Goal: Task Accomplishment & Management: Manage account settings

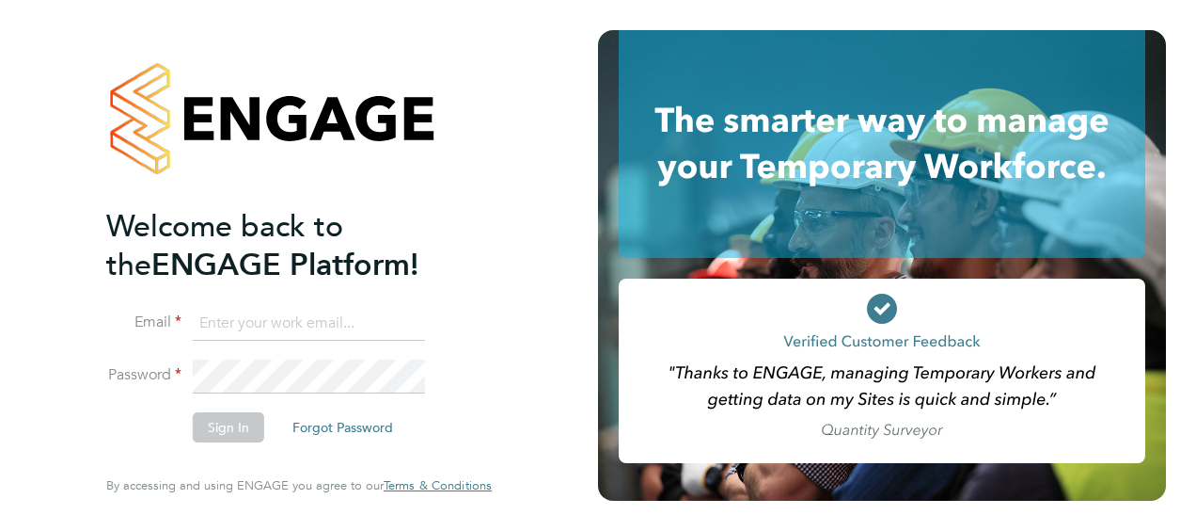
type input "[EMAIL_ADDRESS][PERSON_NAME][DOMAIN_NAME]"
click at [240, 421] on button "Sign In" at bounding box center [228, 427] width 71 height 30
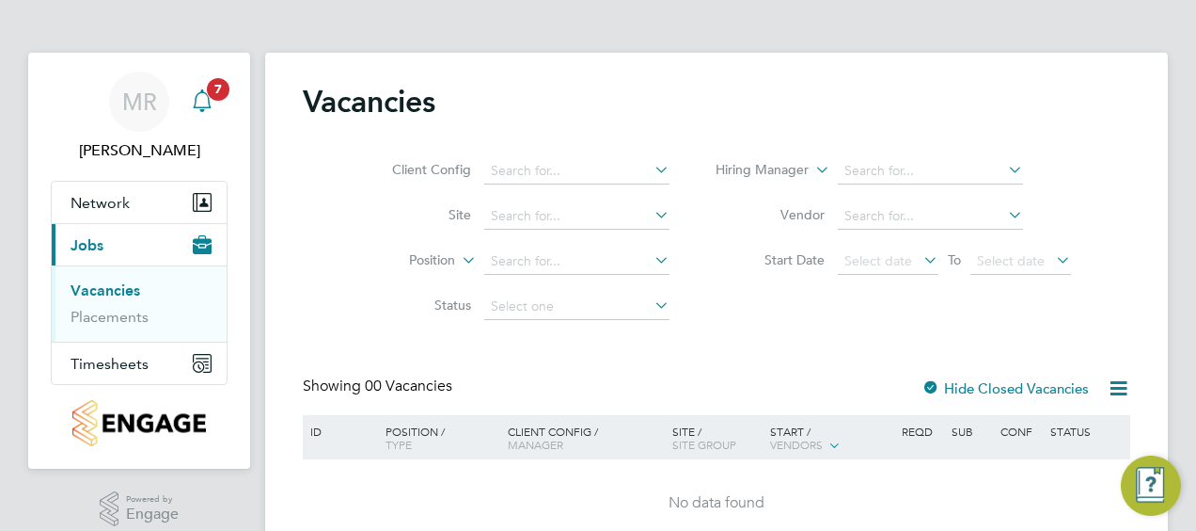
click at [201, 94] on icon "Main navigation" at bounding box center [202, 100] width 23 height 23
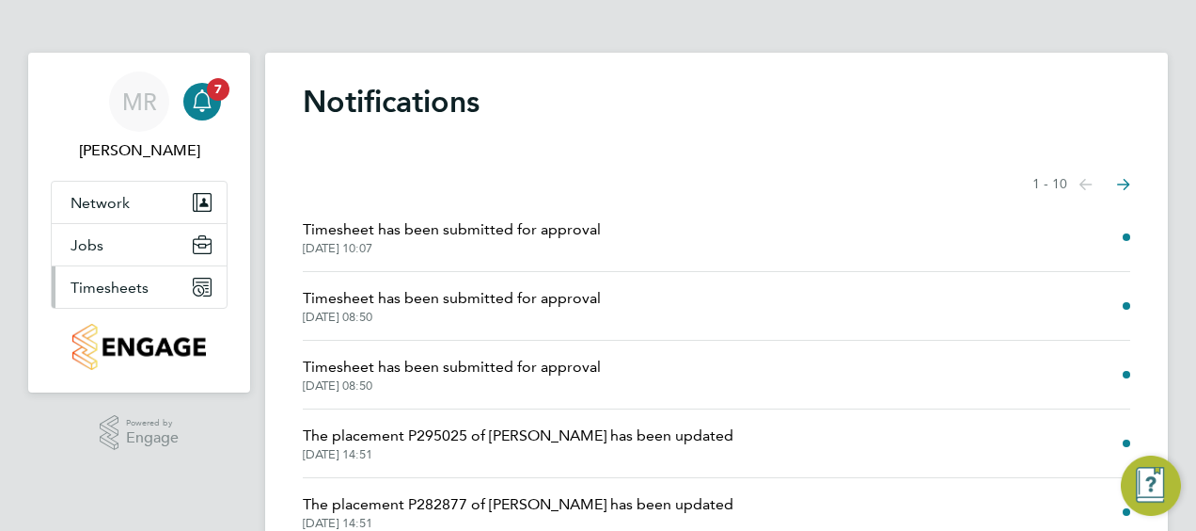
click at [173, 282] on button "Timesheets" at bounding box center [139, 286] width 175 height 41
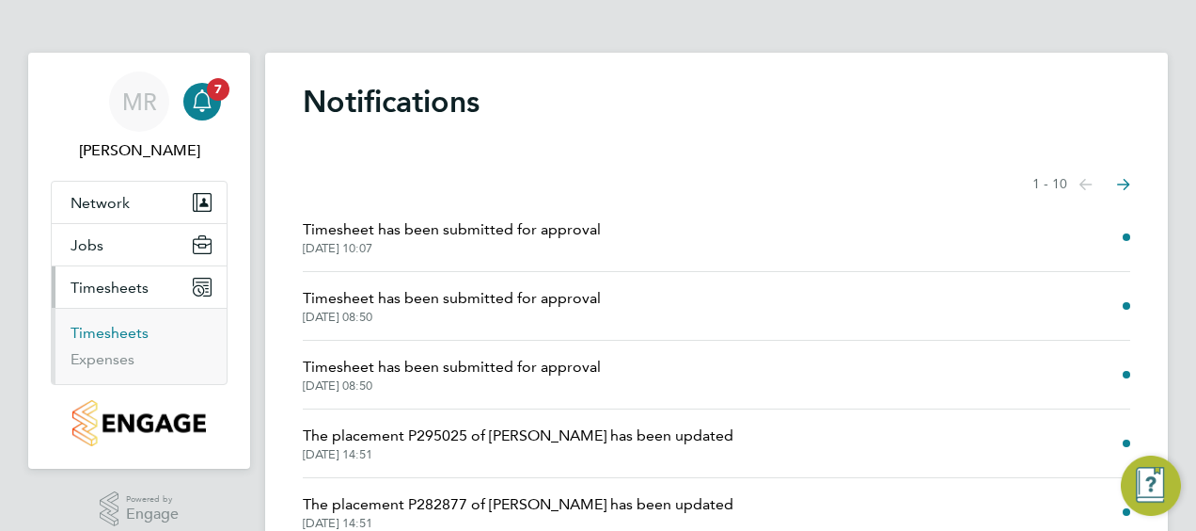
click at [129, 330] on link "Timesheets" at bounding box center [110, 333] width 78 height 18
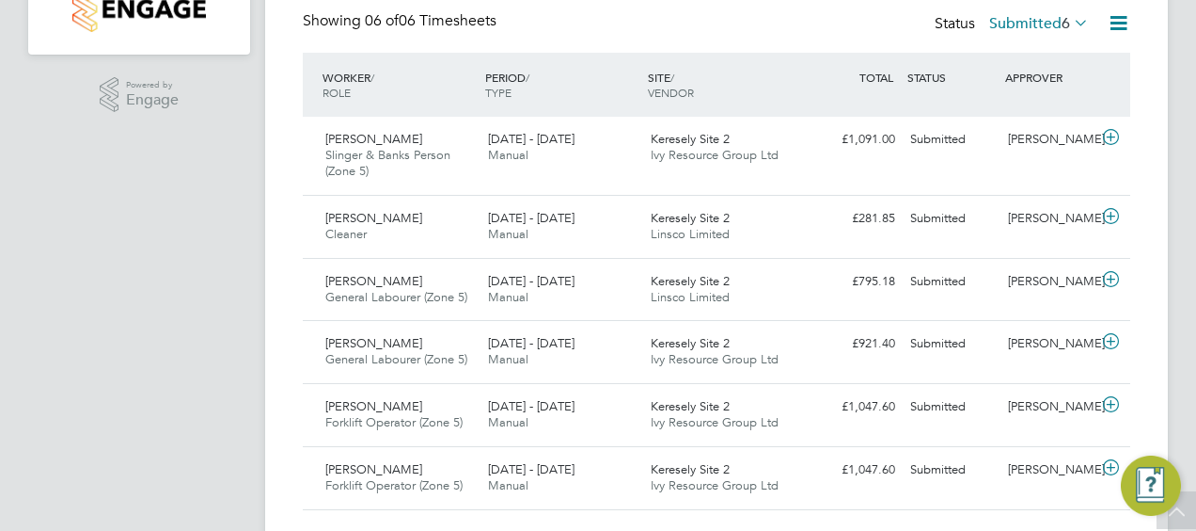
scroll to position [451, 0]
click at [867, 288] on div "£795.18 Submitted" at bounding box center [854, 281] width 98 height 31
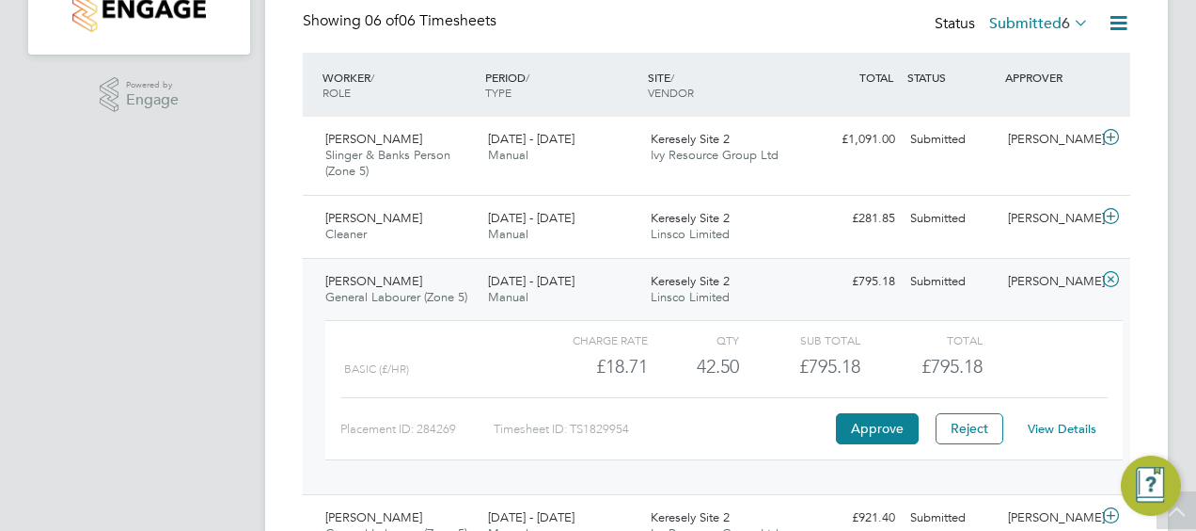
click at [1052, 423] on link "View Details" at bounding box center [1062, 428] width 69 height 16
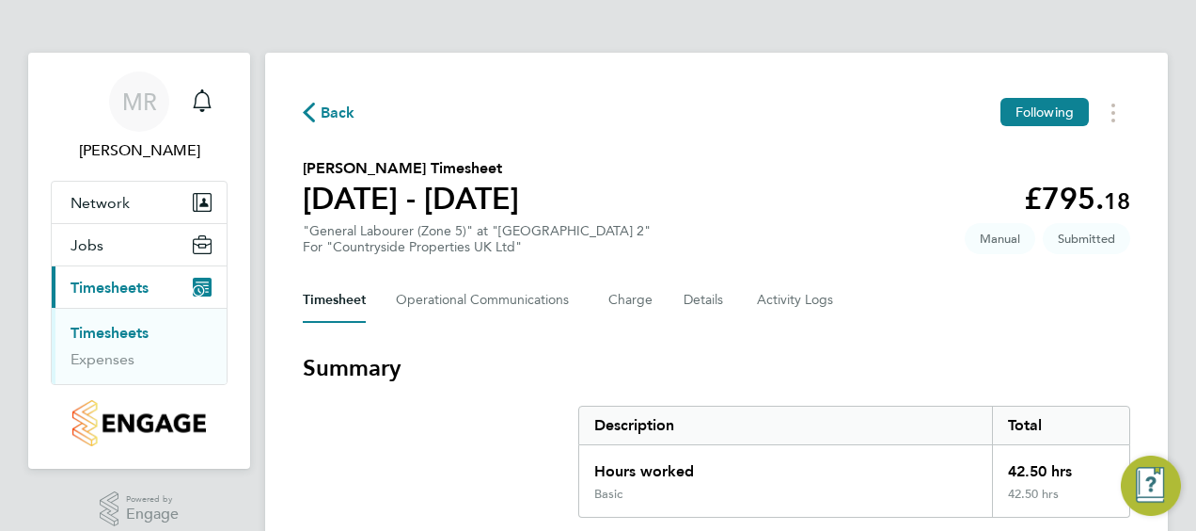
click at [1050, 316] on div "Timesheet Operational Communications Charge Details Activity Logs" at bounding box center [717, 299] width 828 height 45
click at [337, 105] on span "Back" at bounding box center [338, 113] width 35 height 23
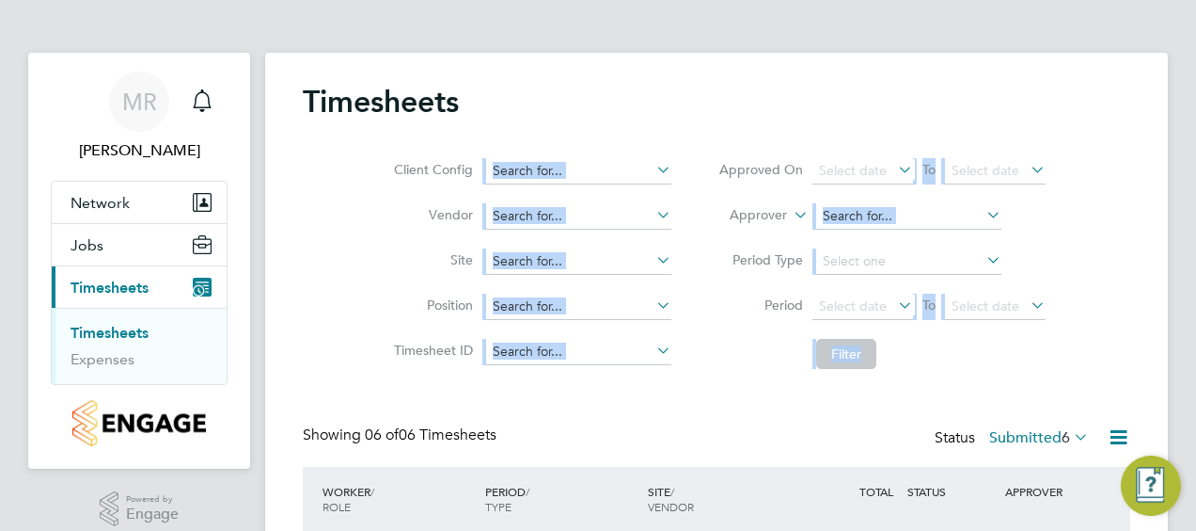
drag, startPoint x: 1191, startPoint y: 100, endPoint x: 1191, endPoint y: 158, distance: 58.3
click at [1191, 158] on div "MR Mark Reece Notifications Applications: Network Team Members Sites Jobs Vacan…" at bounding box center [598, 495] width 1196 height 991
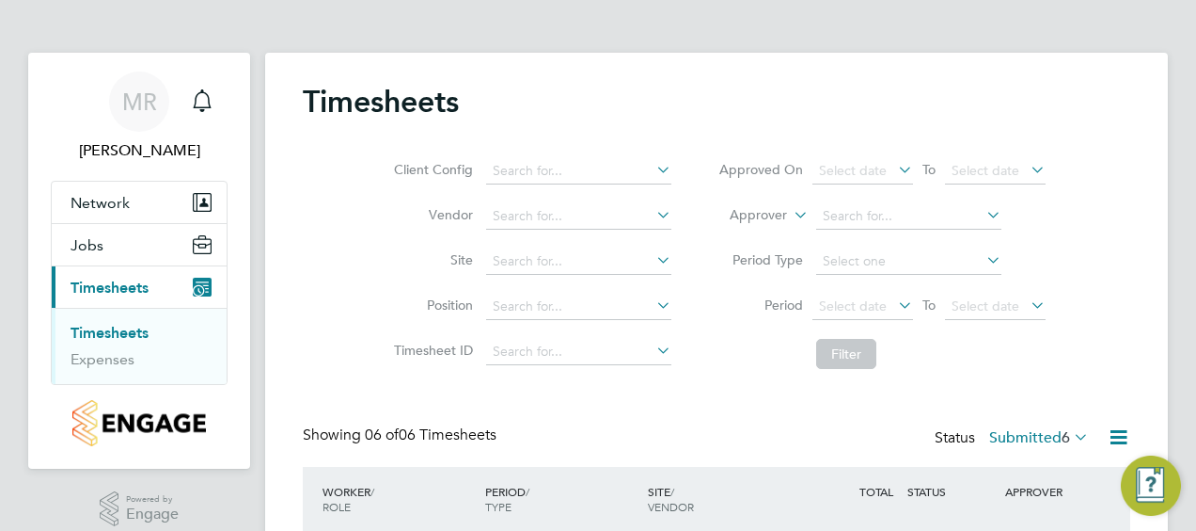
click at [1074, 382] on div "Timesheets Client Config Vendor Site Position Timesheet ID Approved On Select d…" at bounding box center [717, 503] width 828 height 841
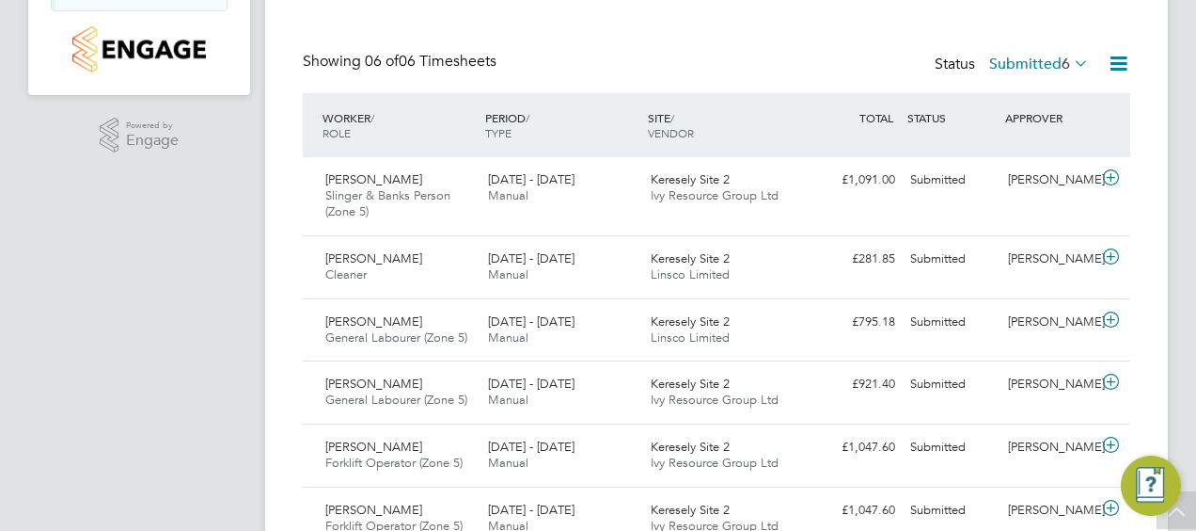
scroll to position [376, 0]
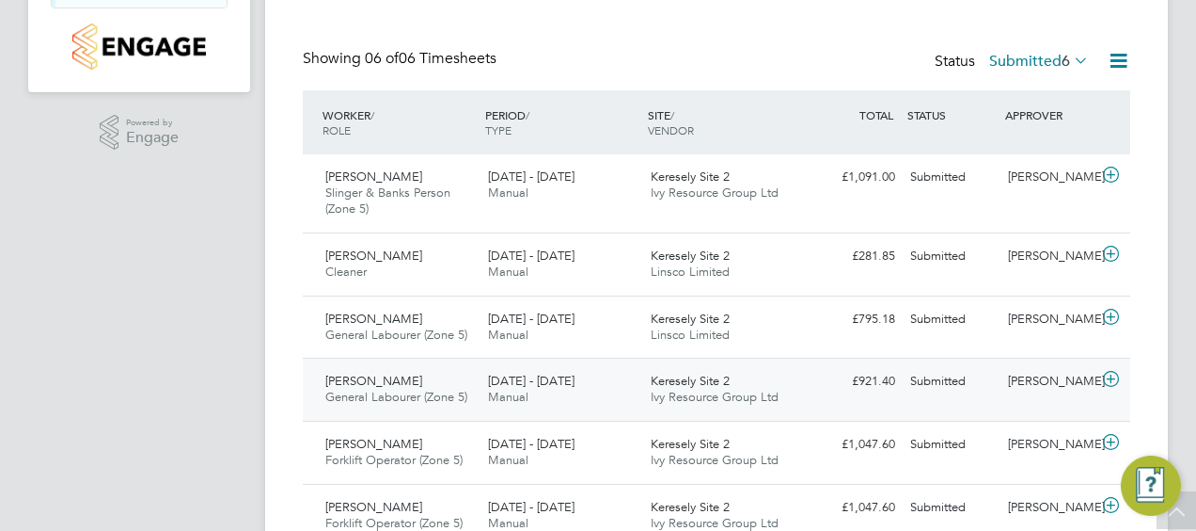
click at [382, 374] on span "Cameron Shanks" at bounding box center [373, 380] width 97 height 16
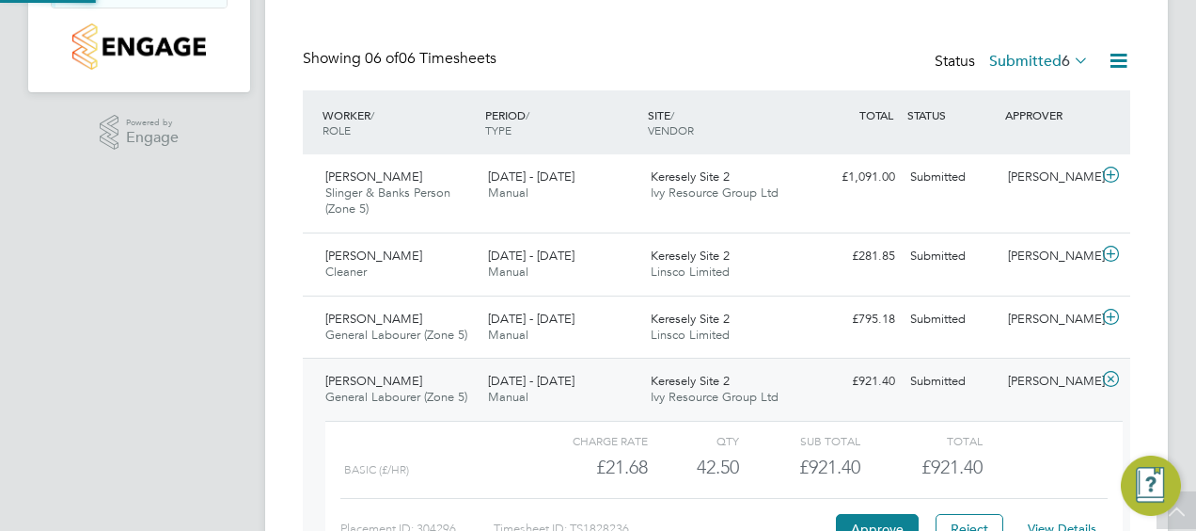
scroll to position [32, 183]
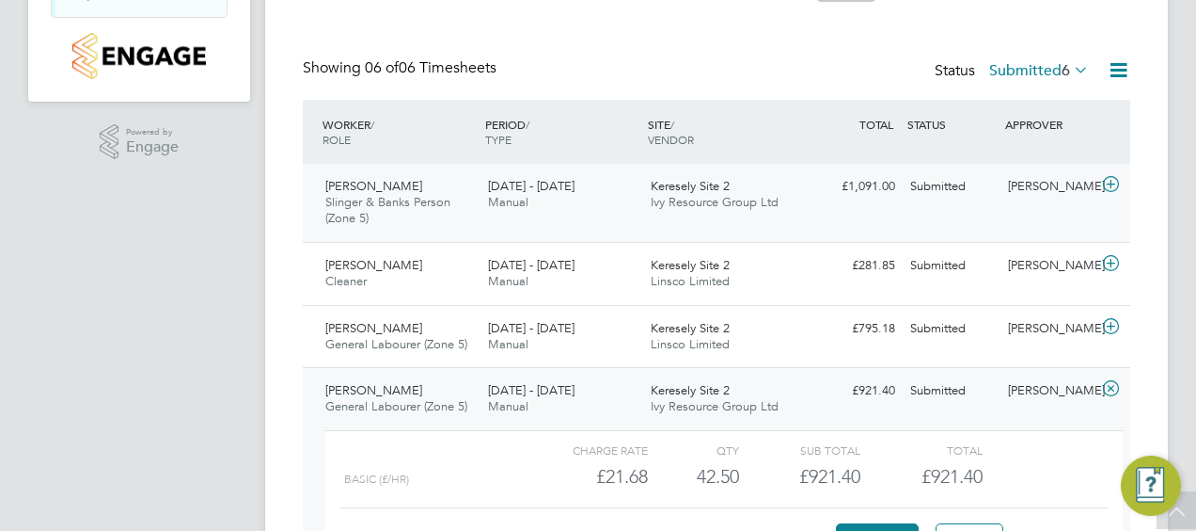
click at [414, 190] on div "Gabi Lupu Slinger & Banks Person (Zone 5) 22 - 28 Sep 2025" at bounding box center [399, 202] width 163 height 63
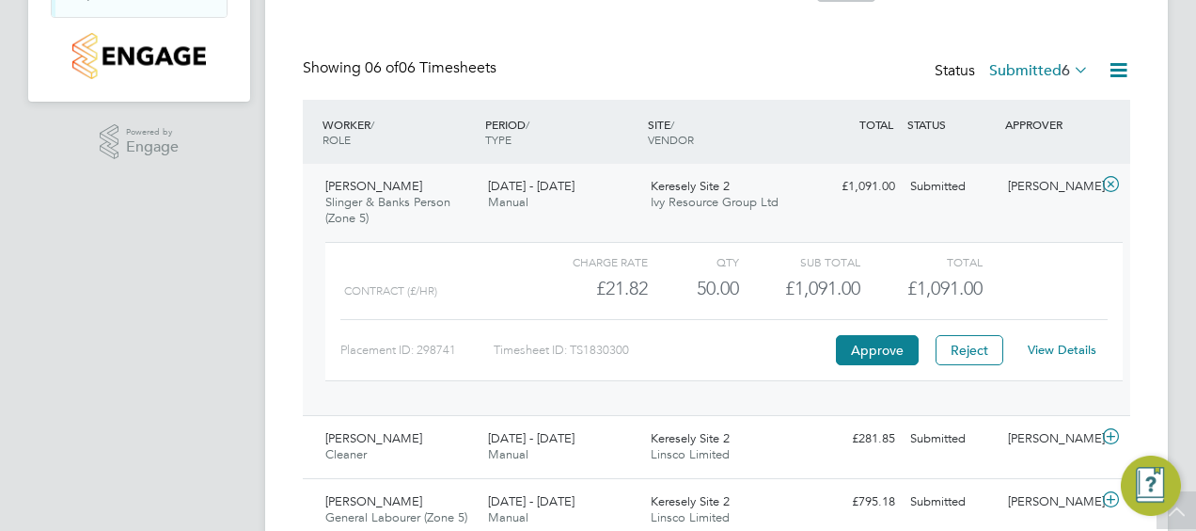
click at [413, 188] on div "Gabi Lupu Slinger & Banks Person (Zone 5) 22 - 28 Sep 2025" at bounding box center [399, 202] width 163 height 63
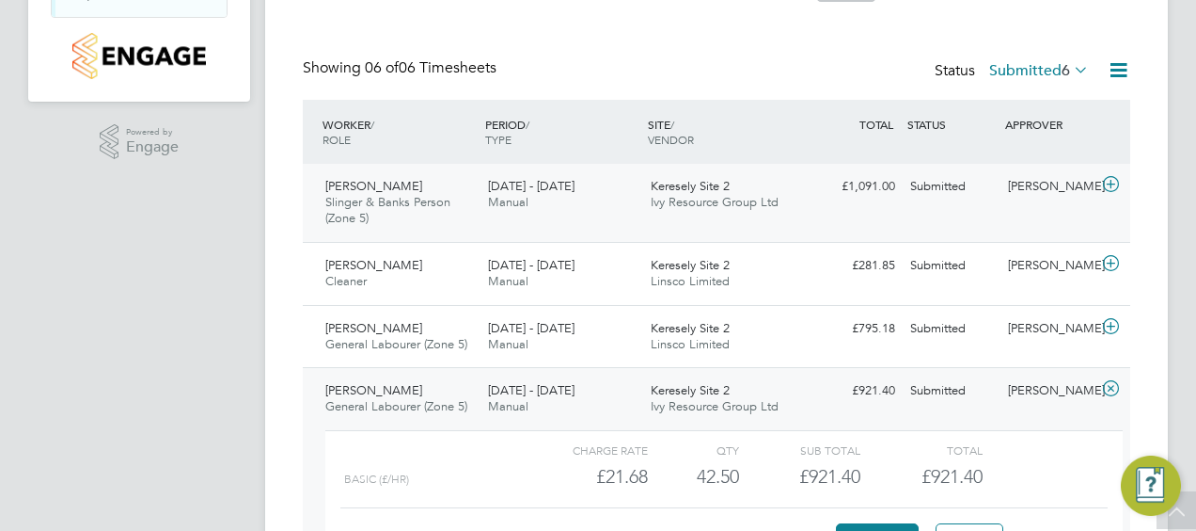
click at [413, 188] on div "Gabi Lupu Slinger & Banks Person (Zone 5) 22 - 28 Sep 2025" at bounding box center [399, 202] width 163 height 63
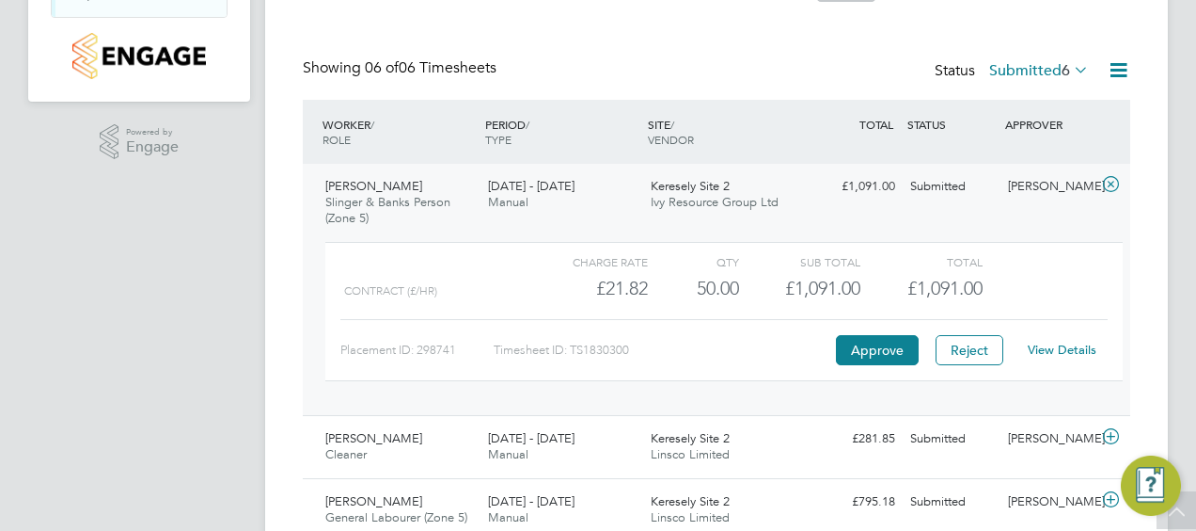
click at [1061, 350] on link "View Details" at bounding box center [1062, 349] width 69 height 16
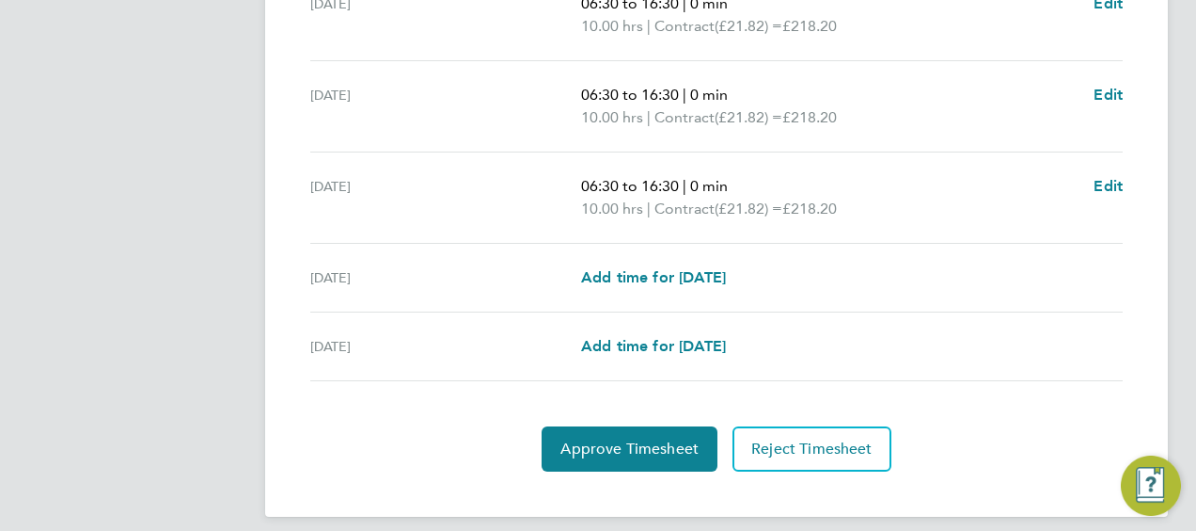
scroll to position [840, 0]
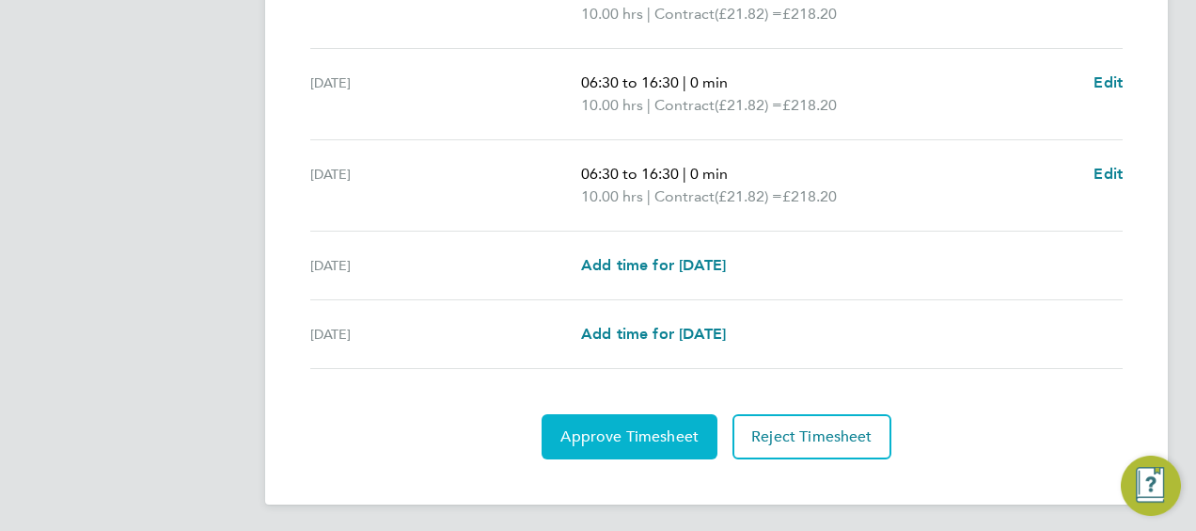
click at [670, 436] on span "Approve Timesheet" at bounding box center [630, 436] width 138 height 19
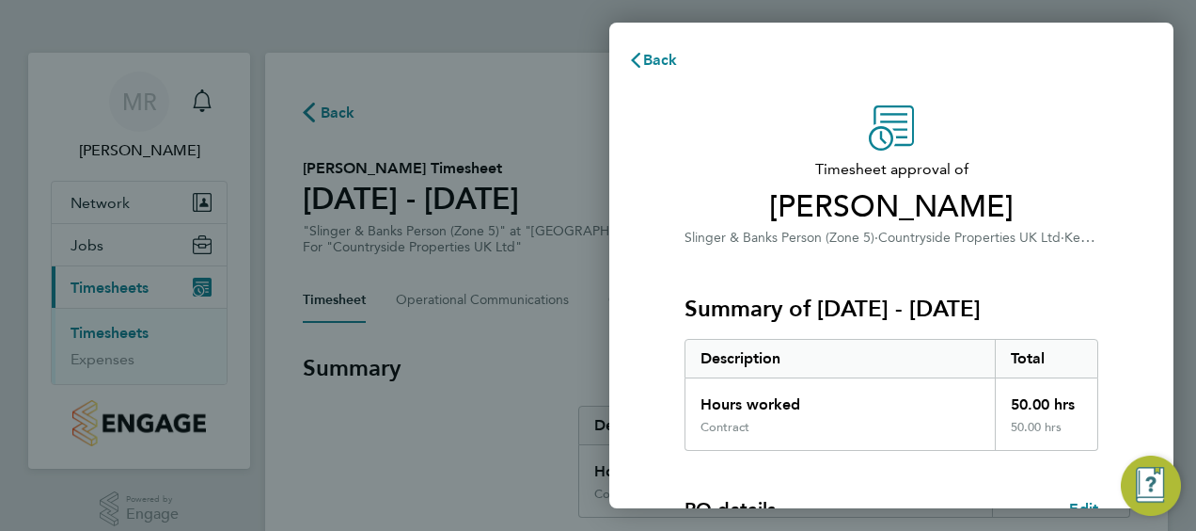
click at [1042, 198] on span "Gabi Lupu" at bounding box center [892, 207] width 414 height 38
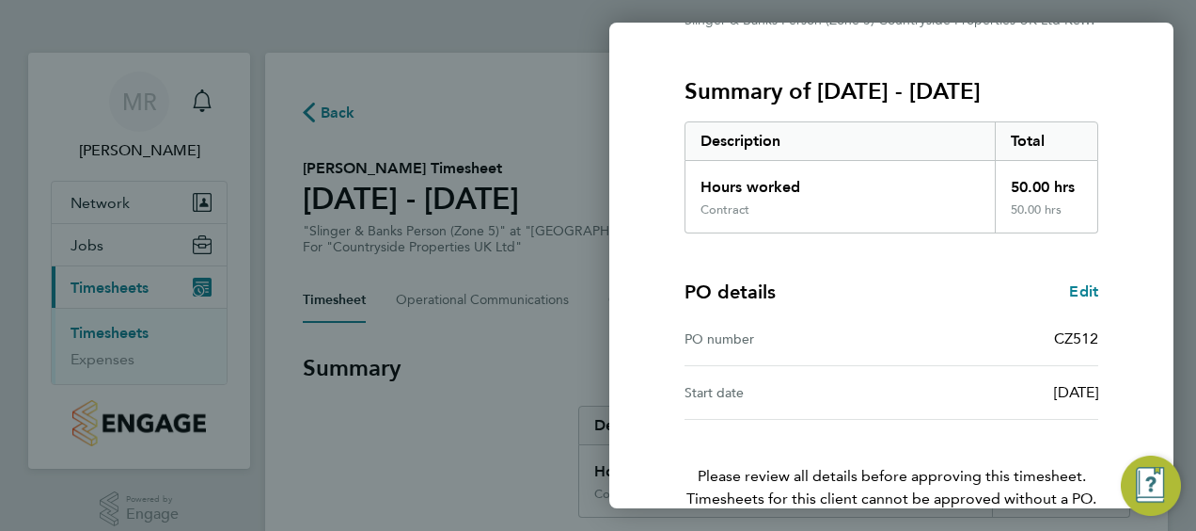
scroll to position [315, 0]
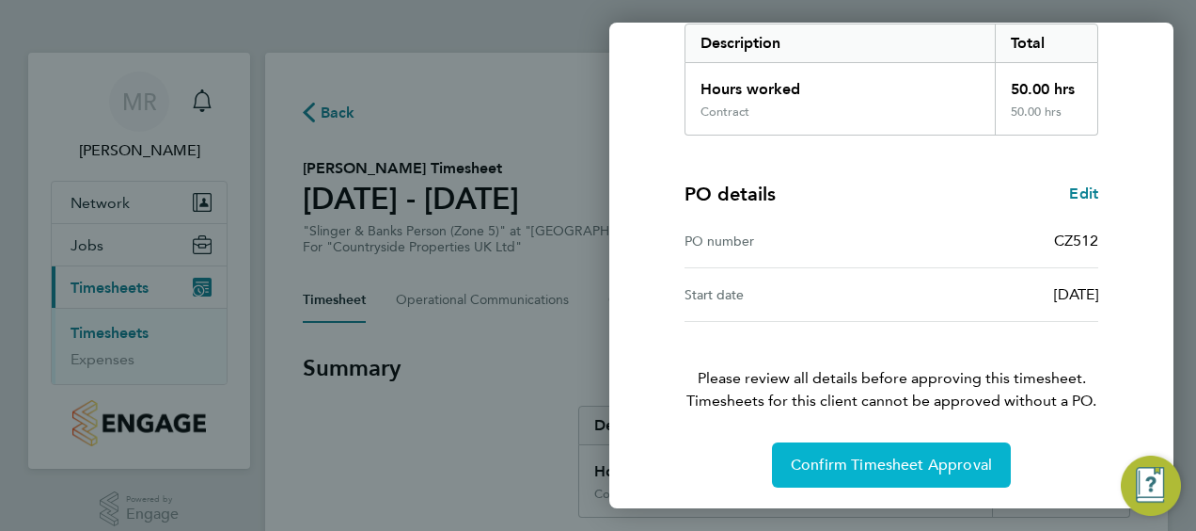
click at [890, 469] on span "Confirm Timesheet Approval" at bounding box center [891, 464] width 201 height 19
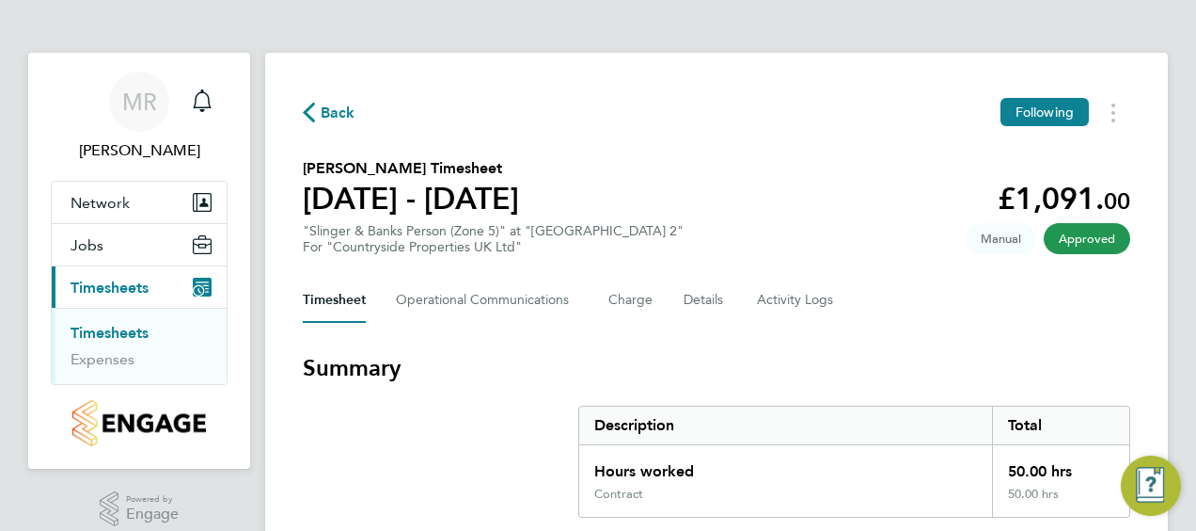
click at [316, 105] on span "Back" at bounding box center [329, 112] width 53 height 18
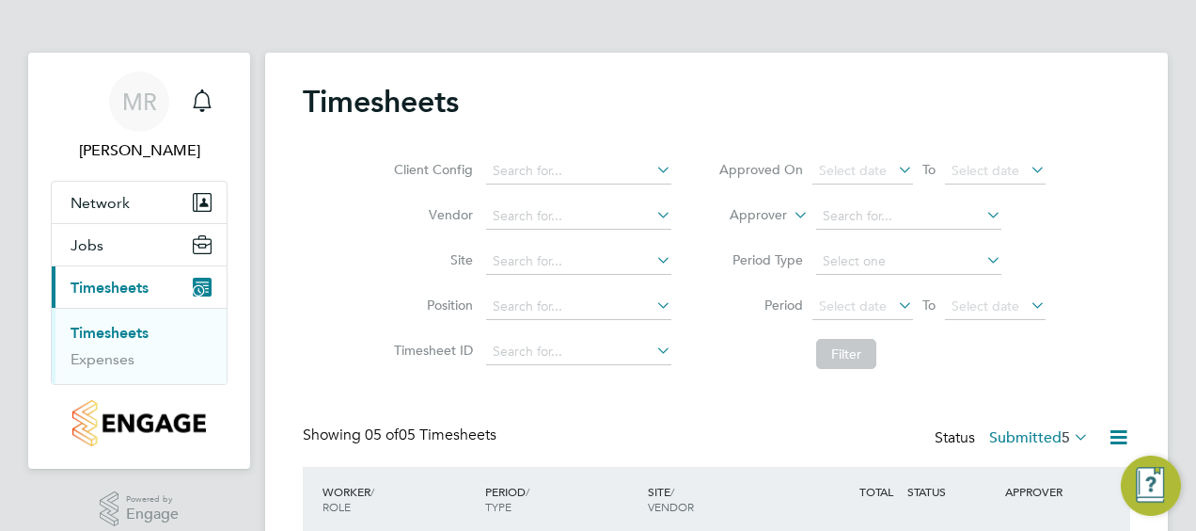
click at [1151, 260] on div "Timesheets Client Config Vendor Site Position Timesheet ID Approved On Select d…" at bounding box center [716, 468] width 903 height 830
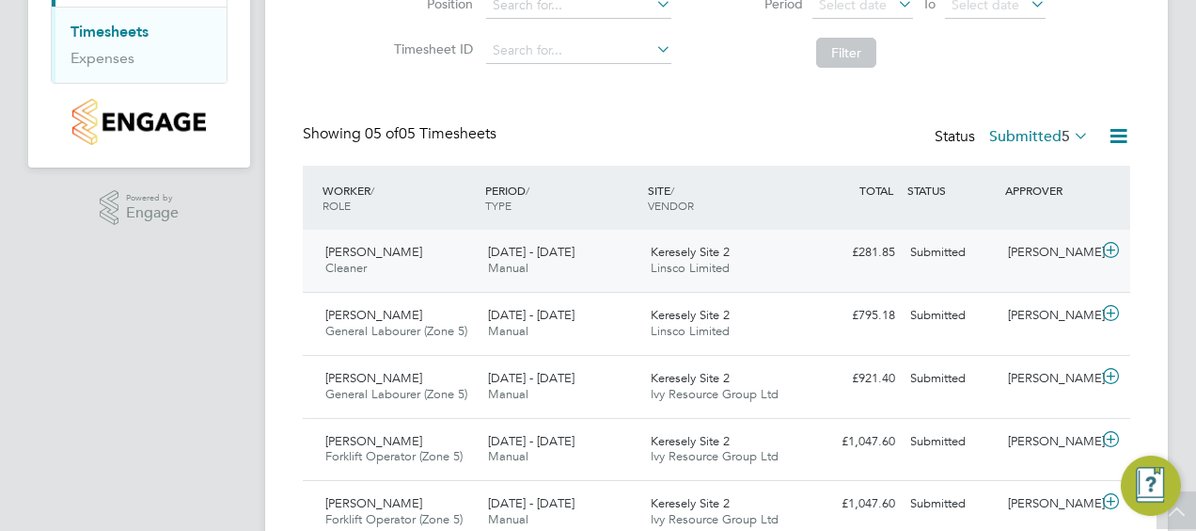
click at [493, 261] on span "Manual" at bounding box center [508, 268] width 40 height 16
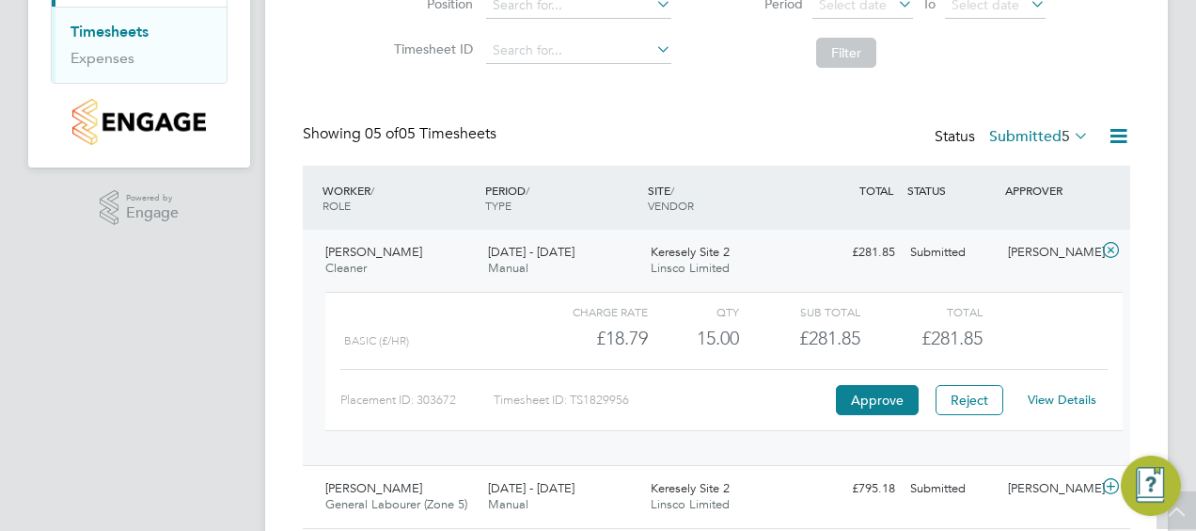
click at [1060, 391] on link "View Details" at bounding box center [1062, 399] width 69 height 16
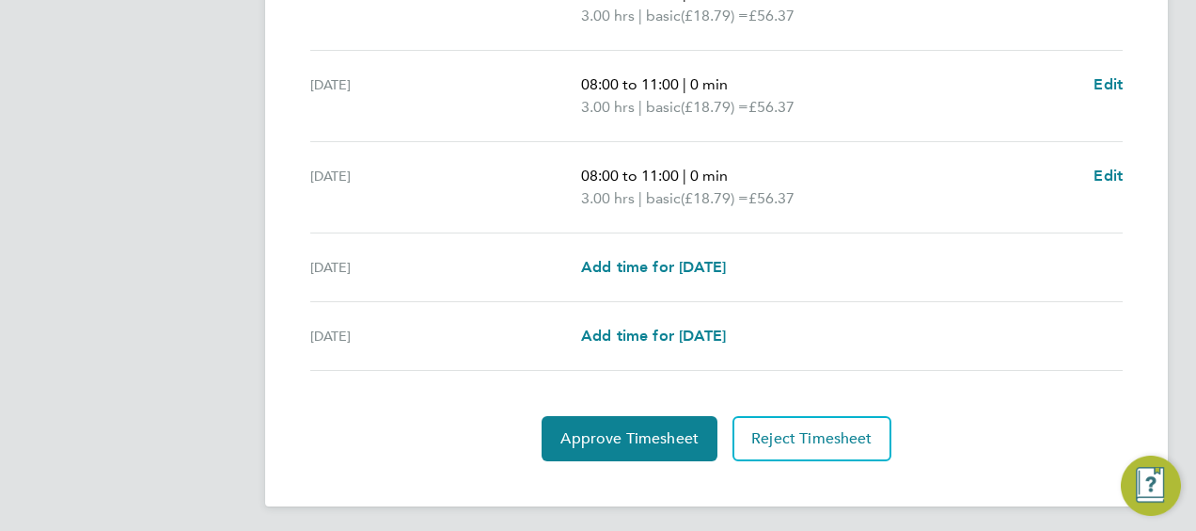
scroll to position [840, 0]
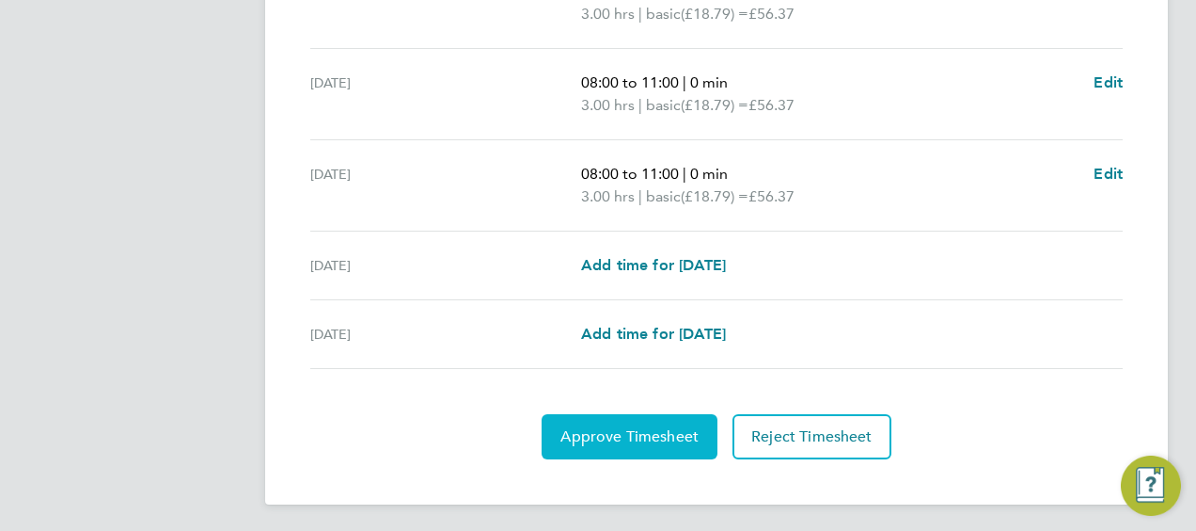
click at [606, 433] on span "Approve Timesheet" at bounding box center [630, 436] width 138 height 19
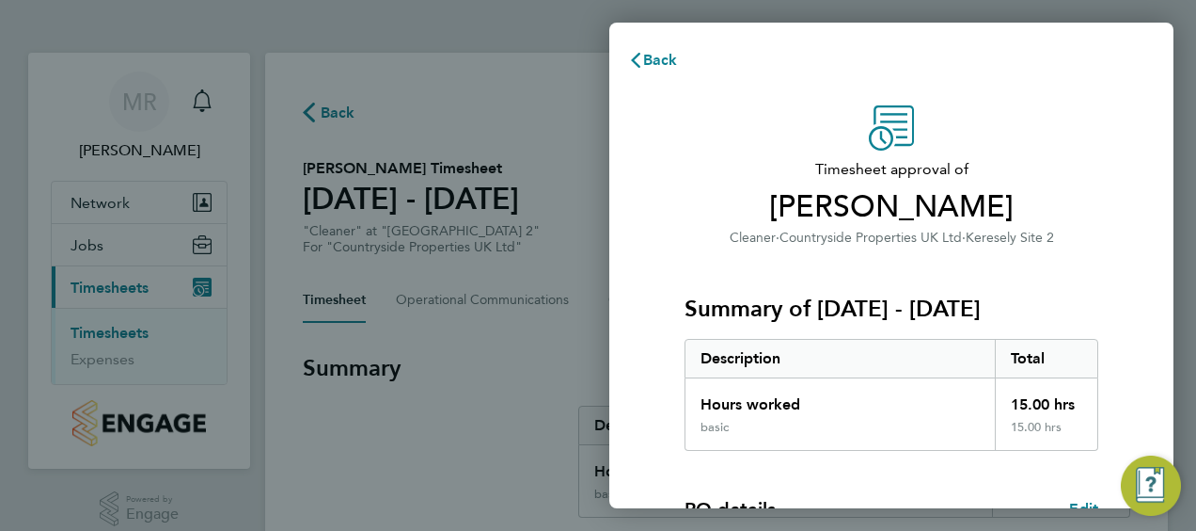
click at [657, 409] on div "Timesheet approval of [PERSON_NAME] Cleaner · Countryside Properties UK Ltd · K…" at bounding box center [892, 454] width 564 height 742
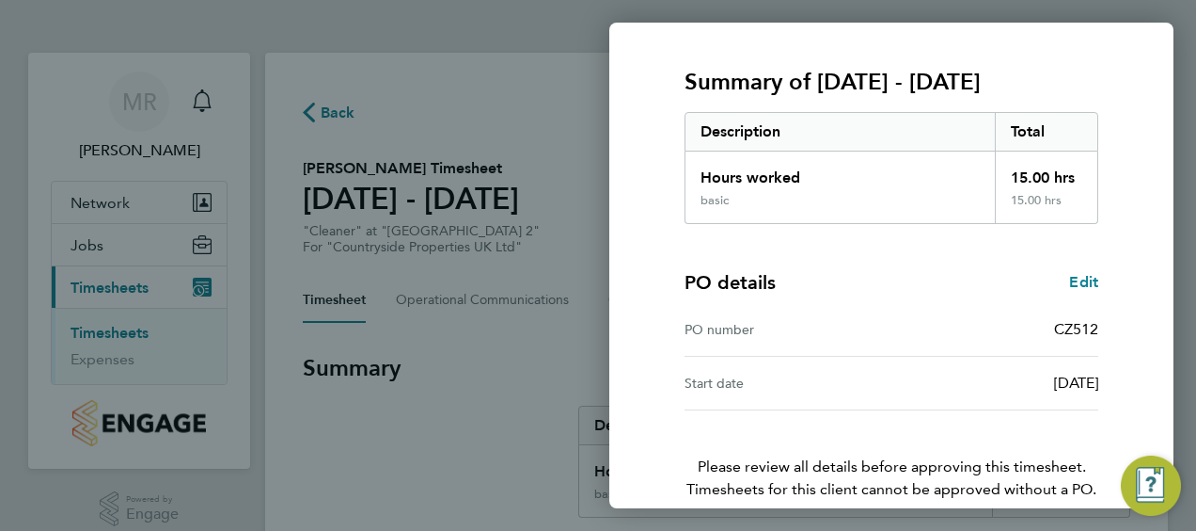
scroll to position [315, 0]
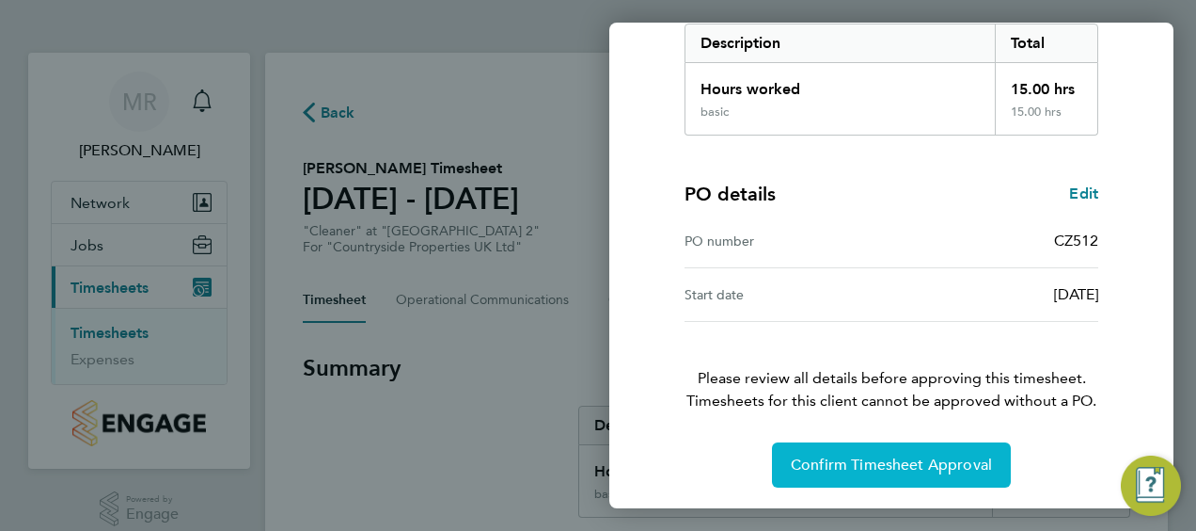
click at [823, 455] on span "Confirm Timesheet Approval" at bounding box center [891, 464] width 201 height 19
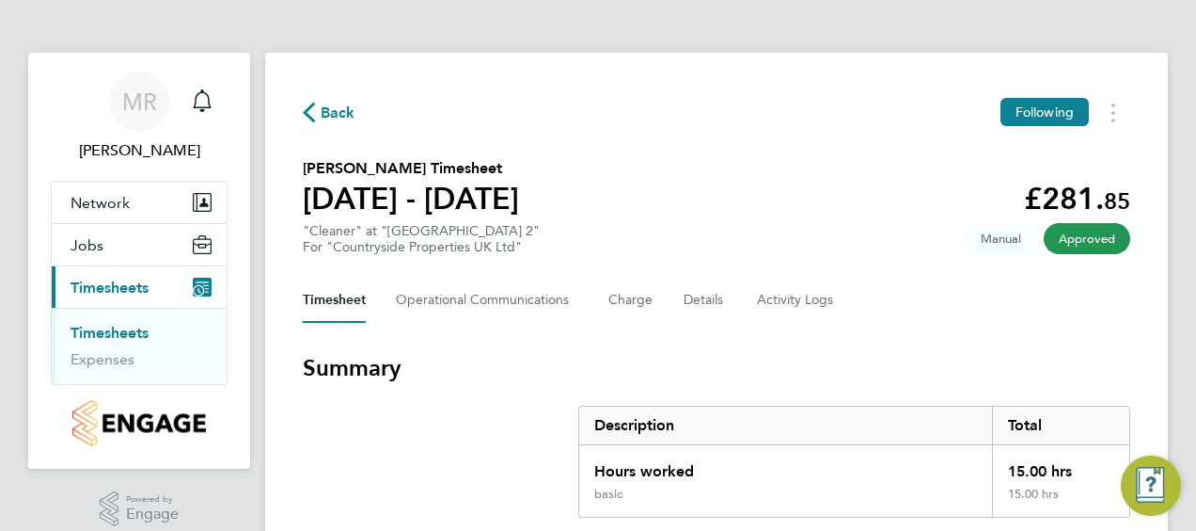
click at [325, 111] on span "Back" at bounding box center [338, 113] width 35 height 23
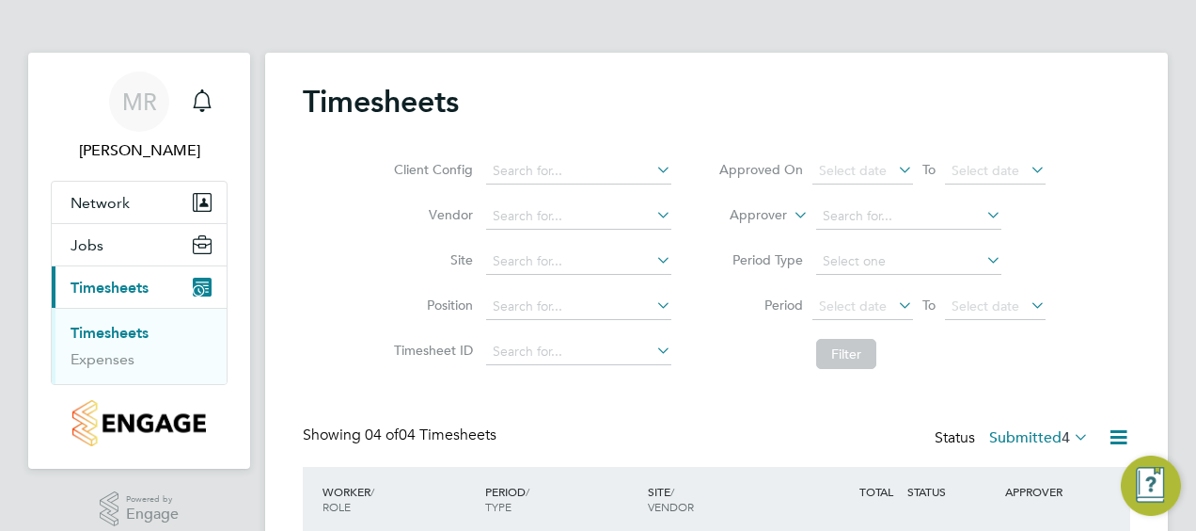
click at [758, 375] on li "Filter" at bounding box center [882, 353] width 374 height 49
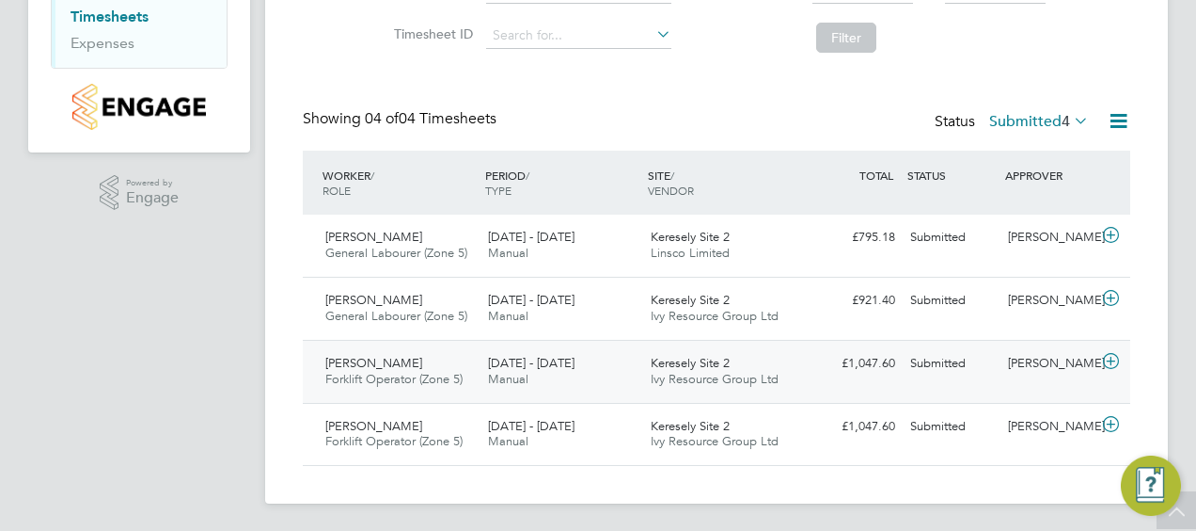
scroll to position [317, 0]
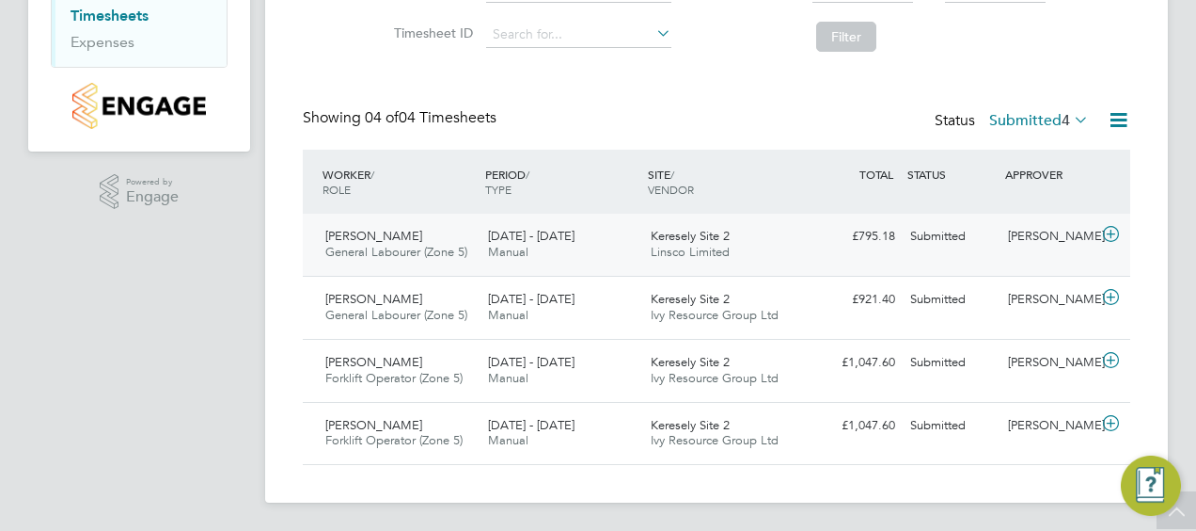
click at [1110, 236] on icon at bounding box center [1112, 234] width 24 height 15
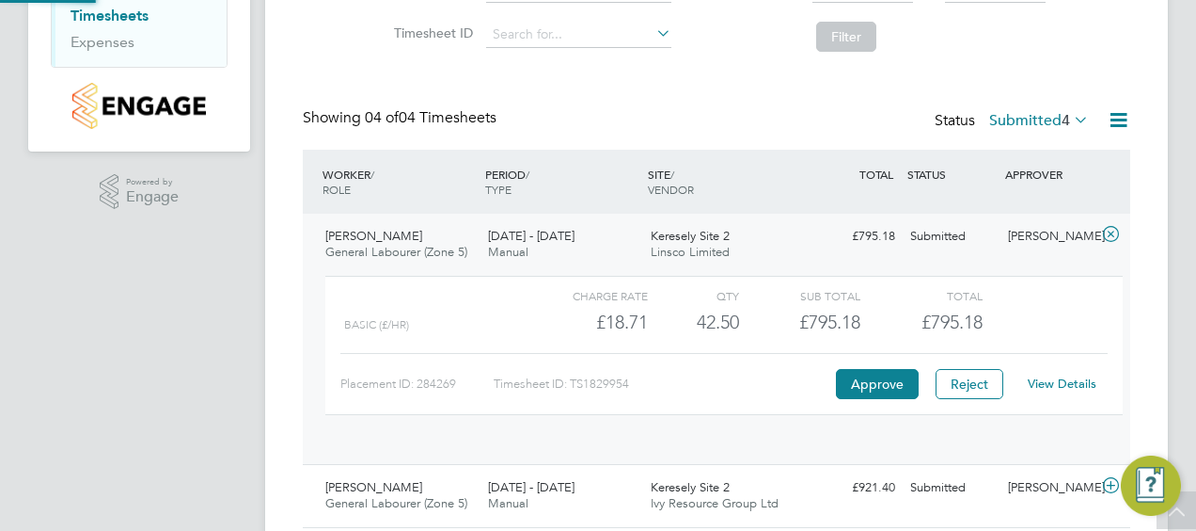
scroll to position [32, 183]
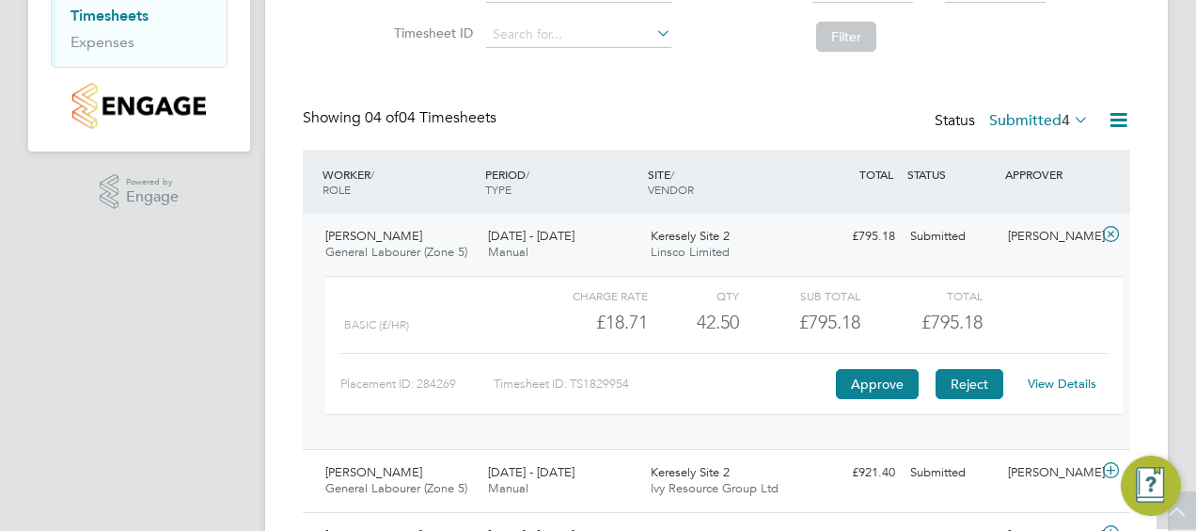
click at [962, 390] on button "Reject" at bounding box center [970, 384] width 68 height 30
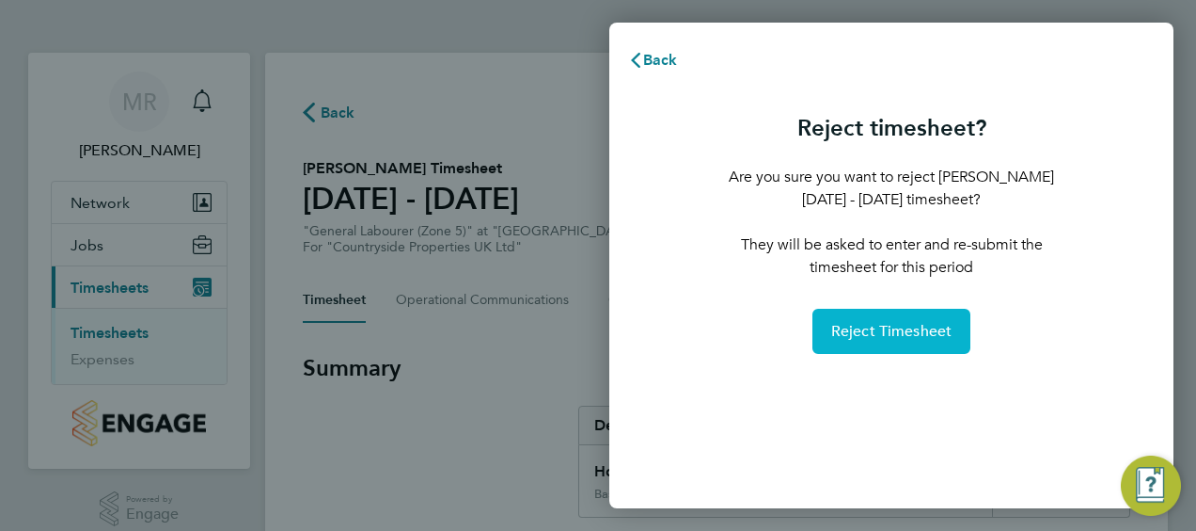
click at [895, 329] on span "Reject Timesheet" at bounding box center [892, 331] width 121 height 19
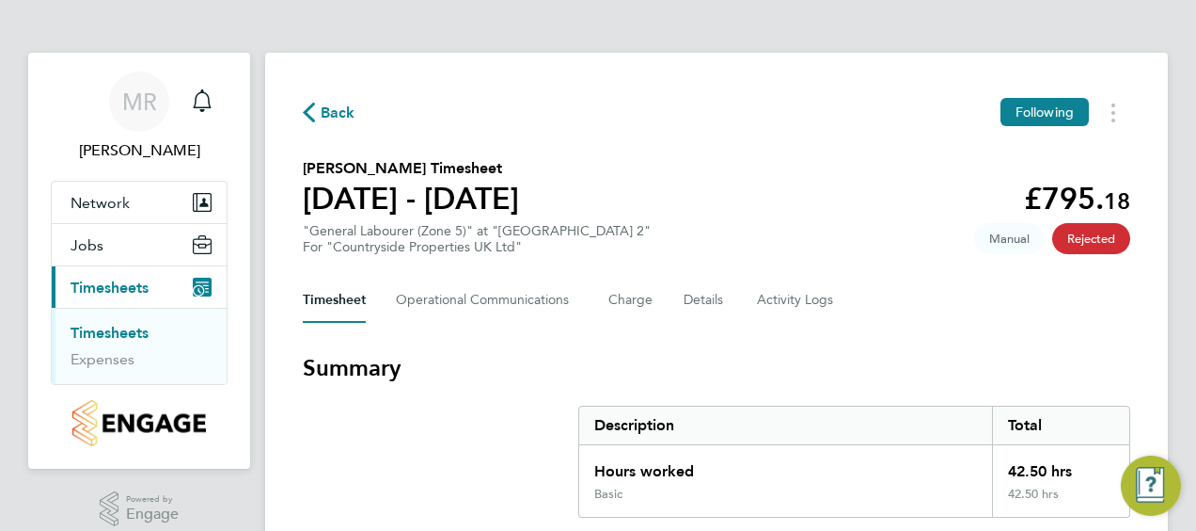
click at [325, 119] on span "Back" at bounding box center [338, 113] width 35 height 23
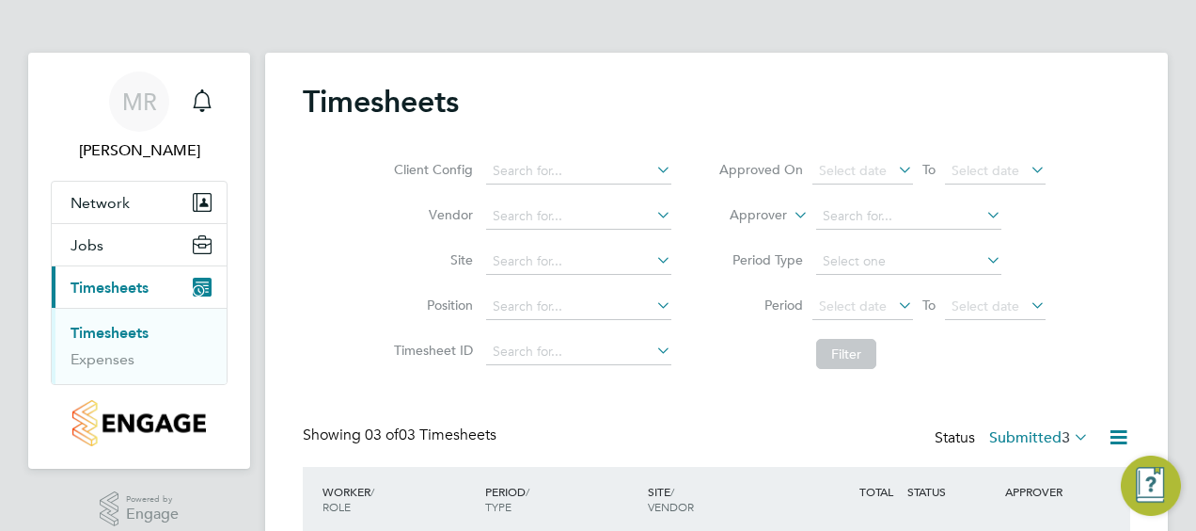
click at [716, 404] on div "Timesheets Client Config Vendor Site Position Timesheet ID Approved On Select d…" at bounding box center [717, 401] width 828 height 637
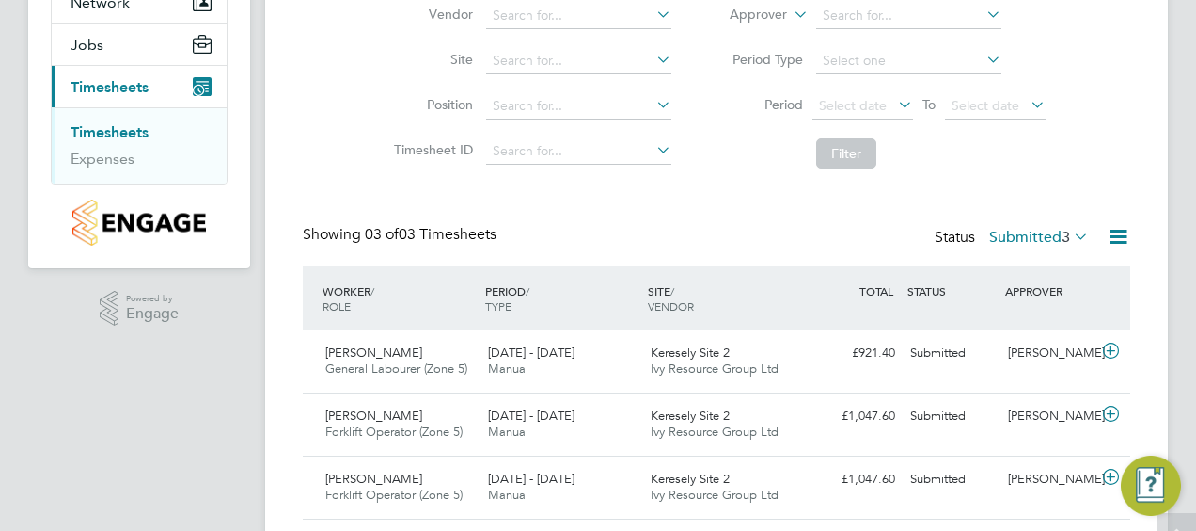
scroll to position [254, 0]
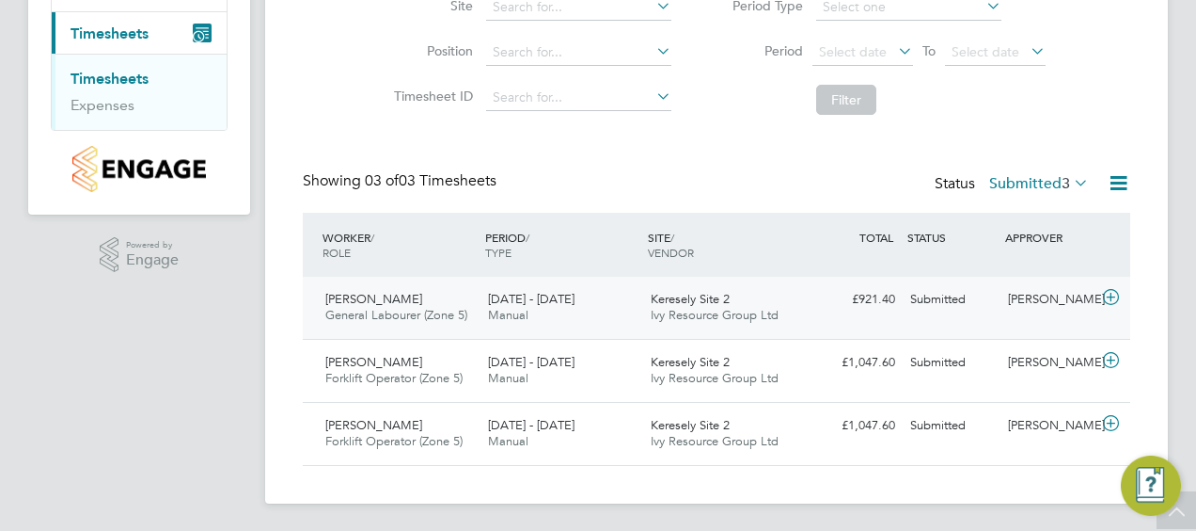
click at [689, 301] on span "Keresely Site 2" at bounding box center [690, 299] width 79 height 16
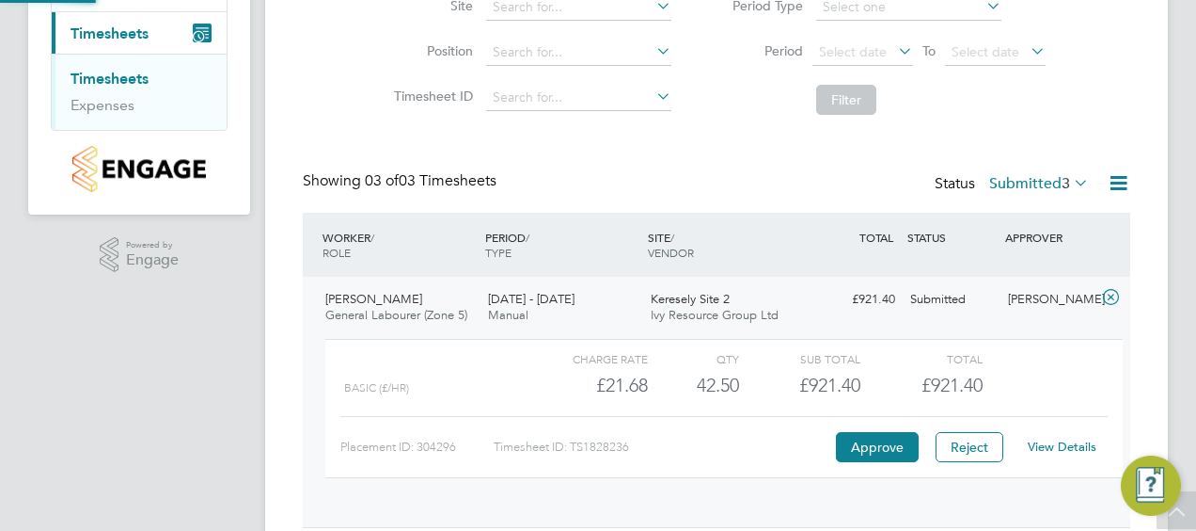
scroll to position [32, 183]
click at [1048, 448] on link "View Details" at bounding box center [1062, 446] width 69 height 16
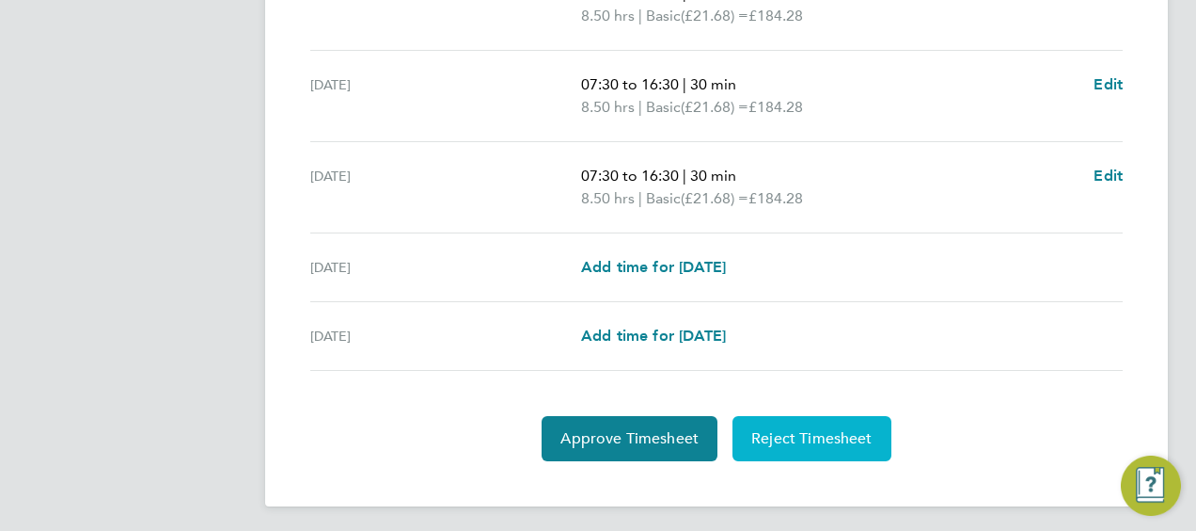
scroll to position [840, 0]
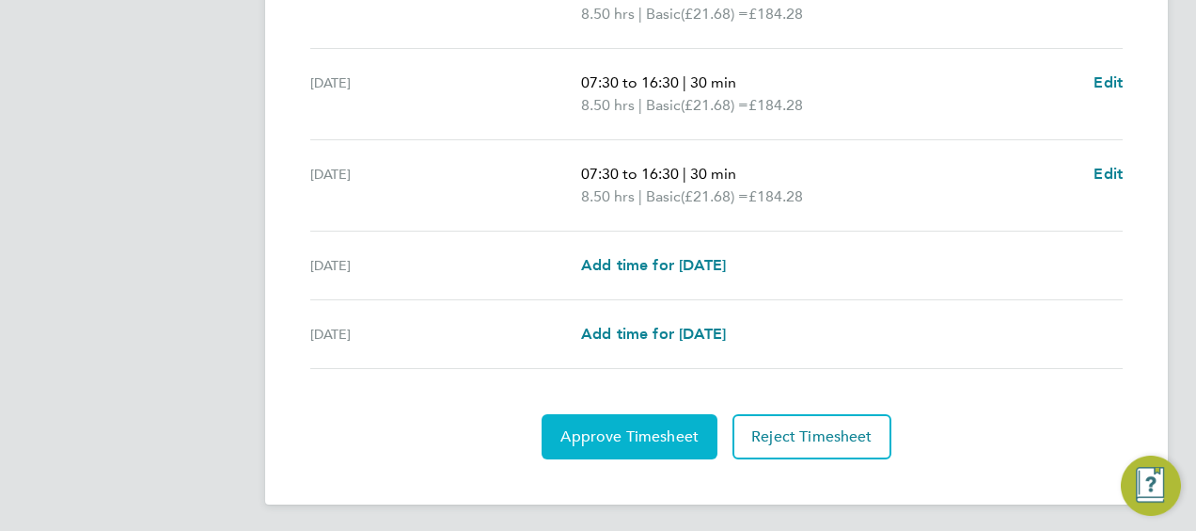
click at [647, 441] on button "Approve Timesheet" at bounding box center [630, 436] width 176 height 45
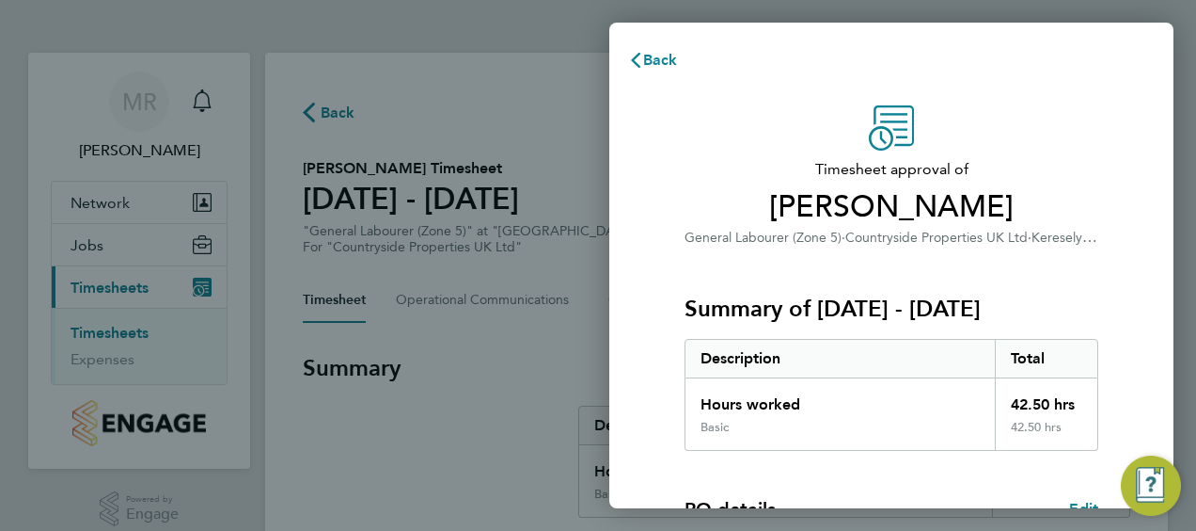
click at [1070, 314] on h3 "Summary of [DATE] - [DATE]" at bounding box center [892, 308] width 414 height 30
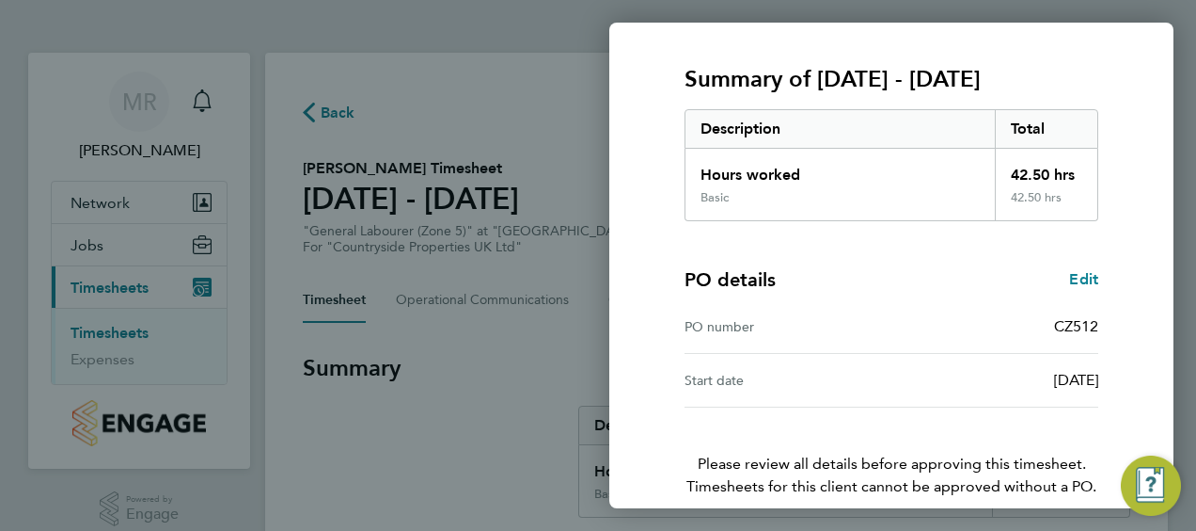
scroll to position [315, 0]
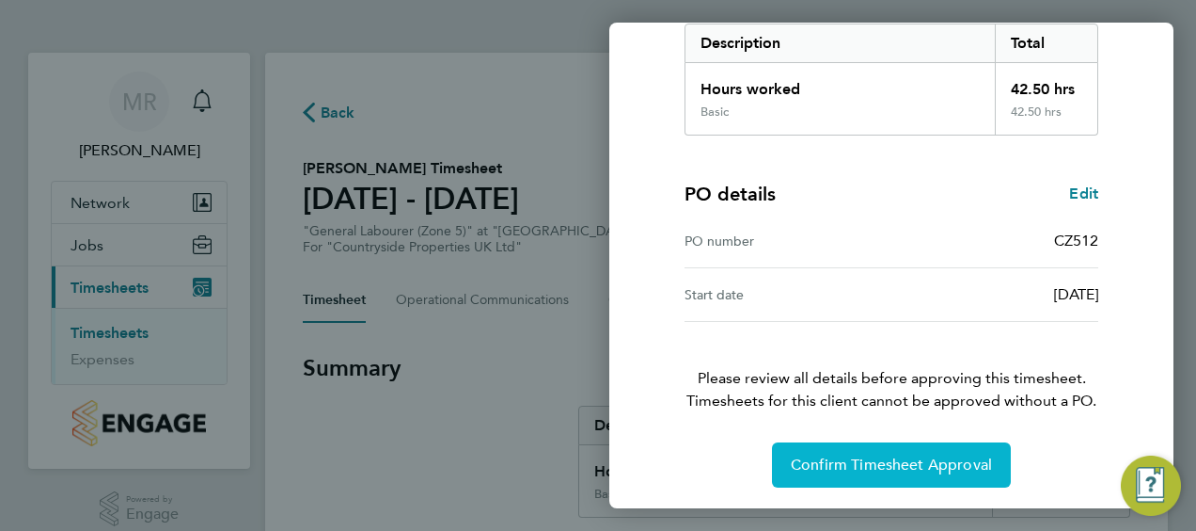
click at [899, 455] on span "Confirm Timesheet Approval" at bounding box center [891, 464] width 201 height 19
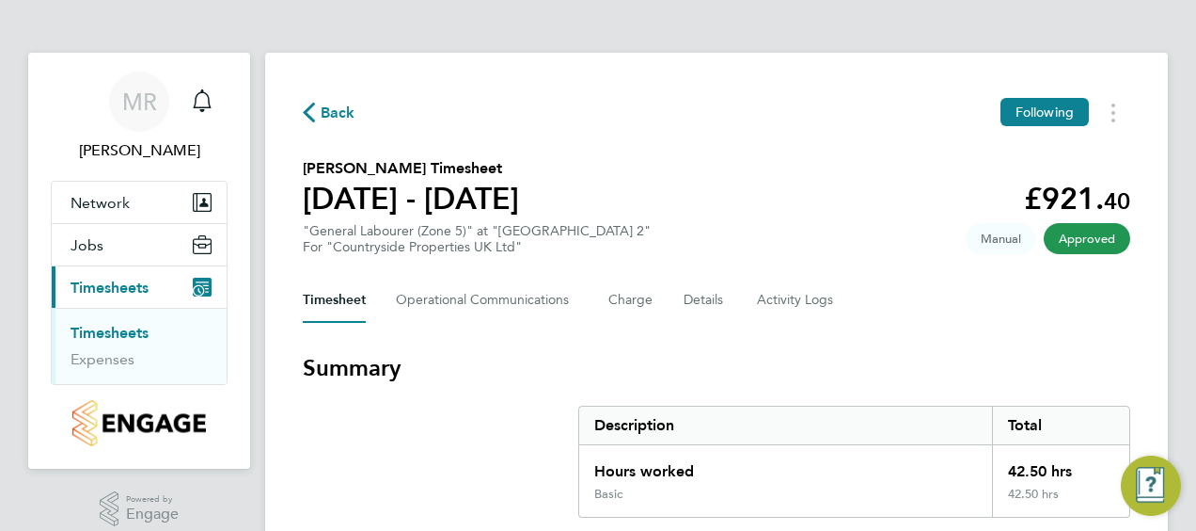
click at [902, 369] on h3 "Summary" at bounding box center [717, 368] width 828 height 30
click at [322, 114] on span "Back" at bounding box center [338, 113] width 35 height 23
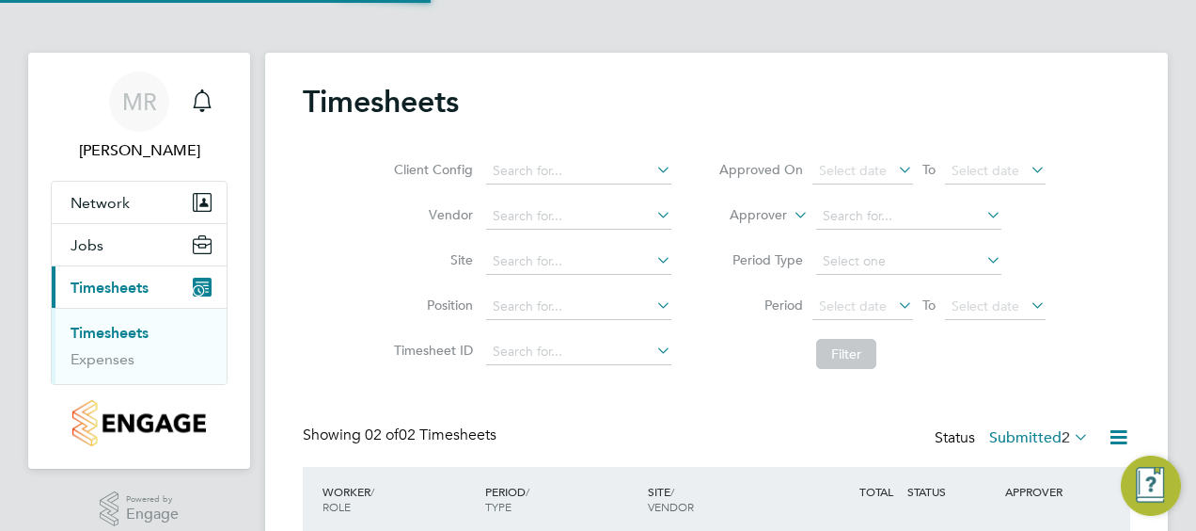
scroll to position [47, 163]
click at [747, 405] on div "Timesheets Client Config Vendor Site Position Timesheet ID Approved On Select d…" at bounding box center [717, 370] width 828 height 574
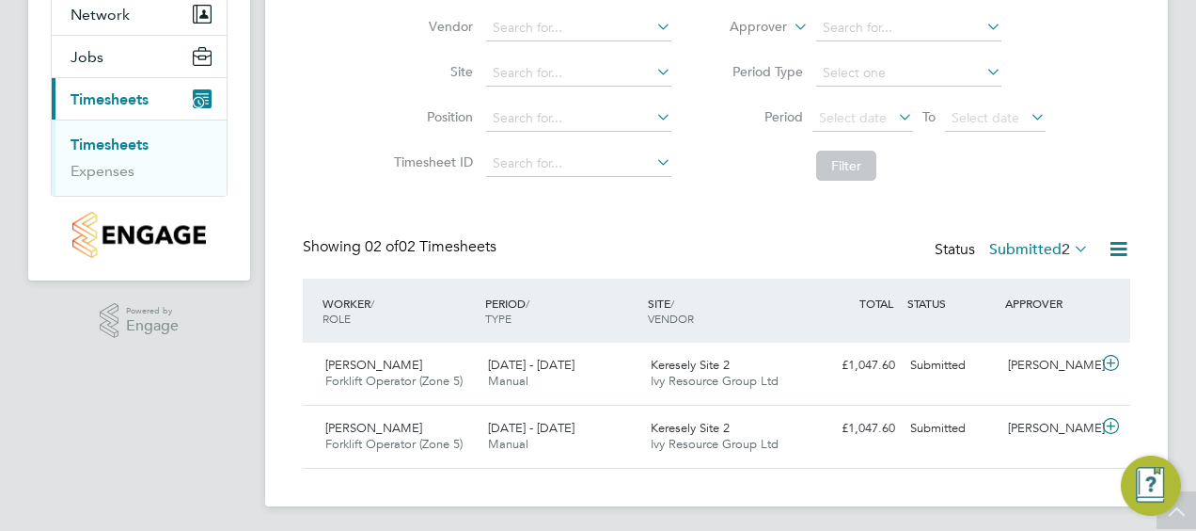
scroll to position [192, 0]
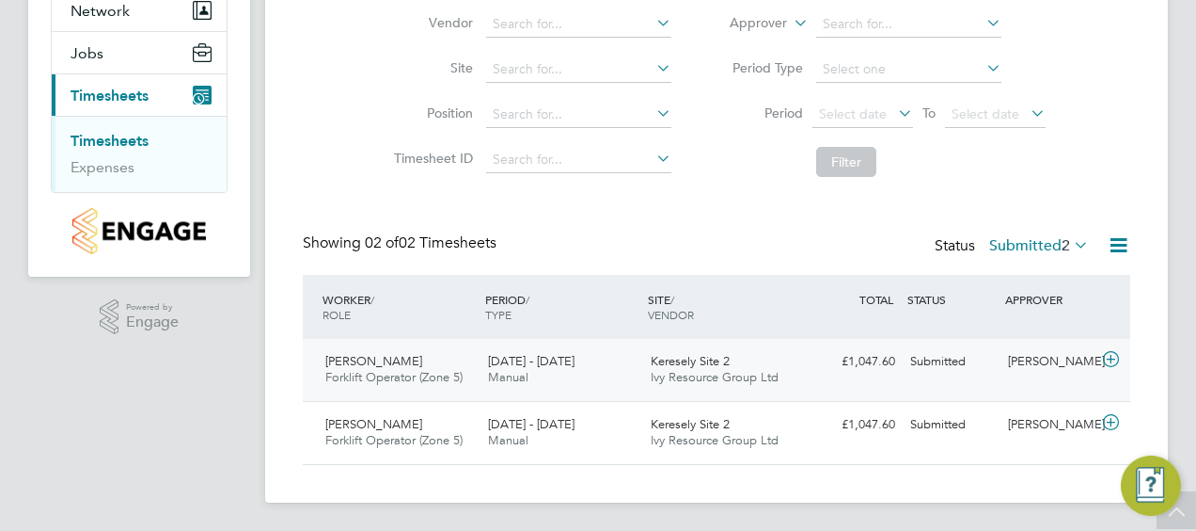
click at [1117, 355] on icon at bounding box center [1112, 359] width 24 height 15
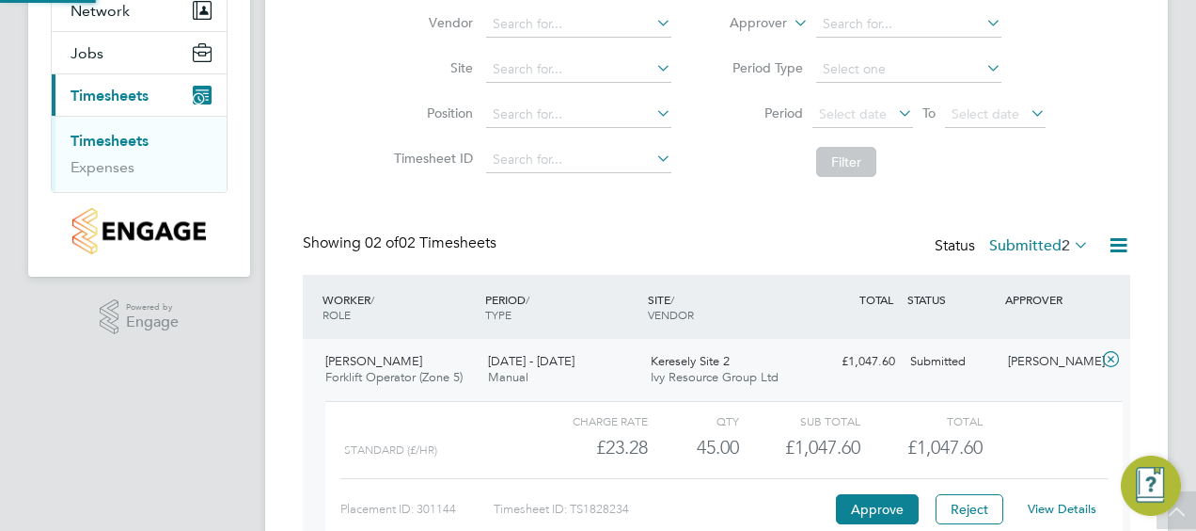
scroll to position [32, 183]
click at [1046, 511] on link "View Details" at bounding box center [1062, 508] width 69 height 16
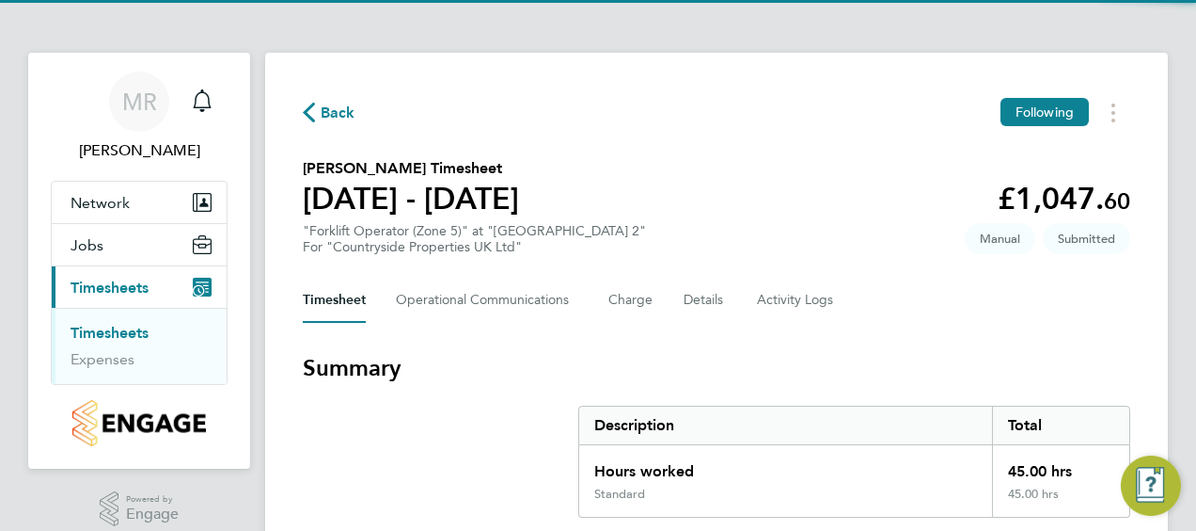
click at [927, 305] on div "Timesheet Operational Communications Charge Details Activity Logs" at bounding box center [717, 299] width 828 height 45
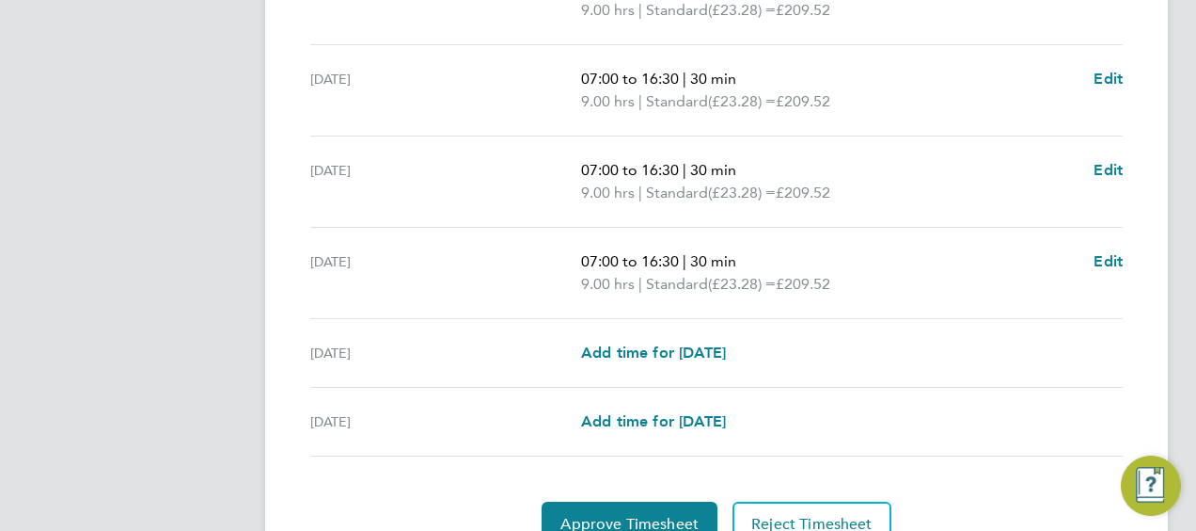
scroll to position [790, 0]
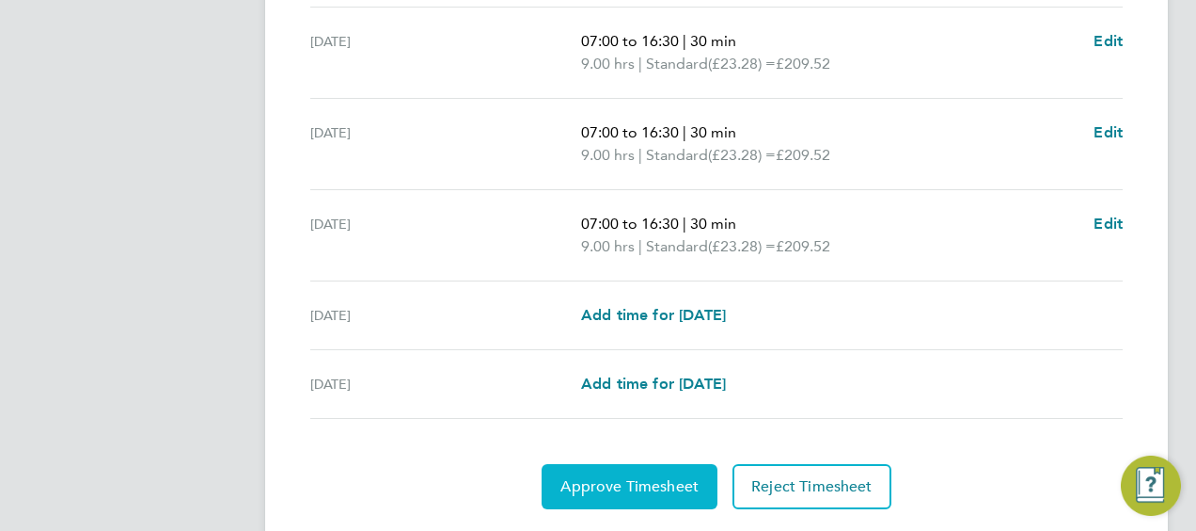
click at [574, 480] on span "Approve Timesheet" at bounding box center [630, 486] width 138 height 19
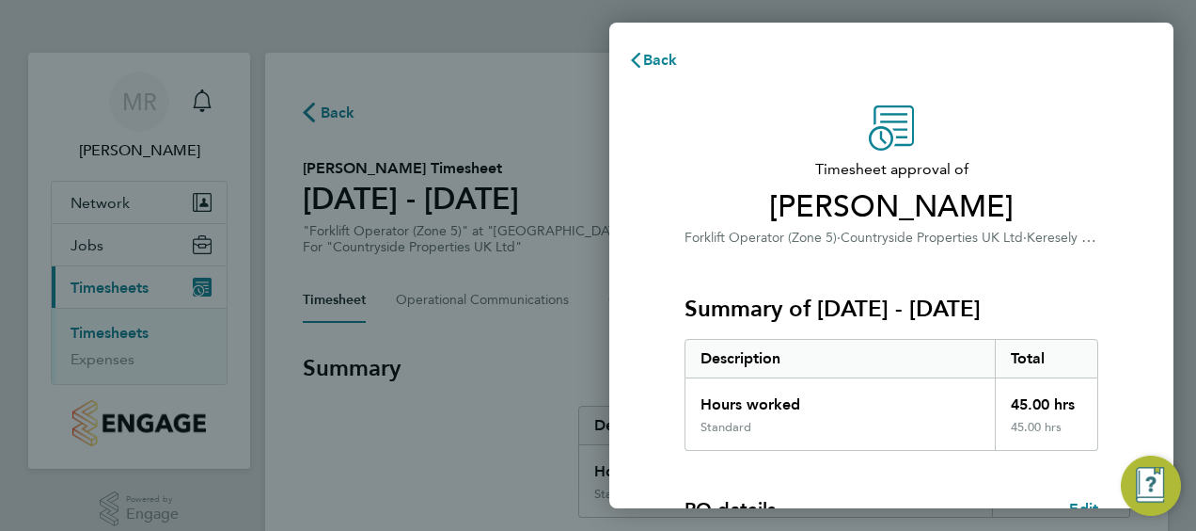
click at [1083, 224] on span "[PERSON_NAME]" at bounding box center [892, 207] width 414 height 38
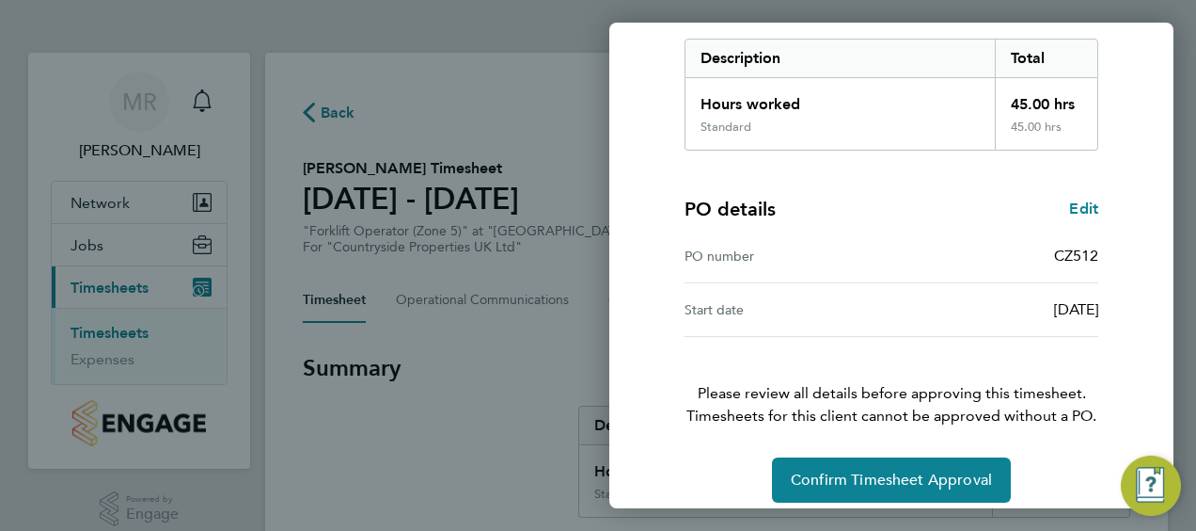
scroll to position [315, 0]
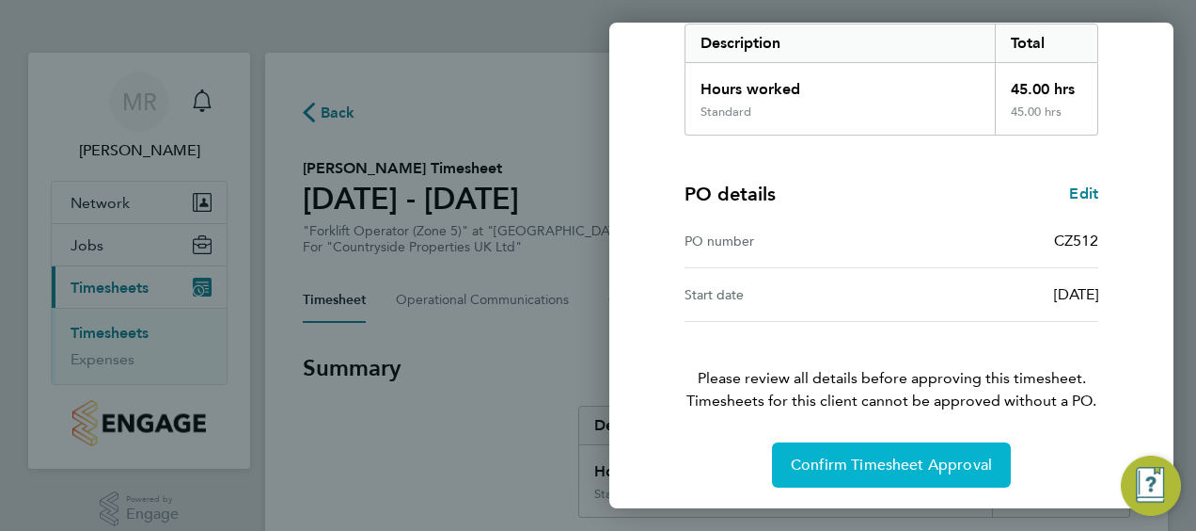
click at [895, 448] on button "Confirm Timesheet Approval" at bounding box center [891, 464] width 239 height 45
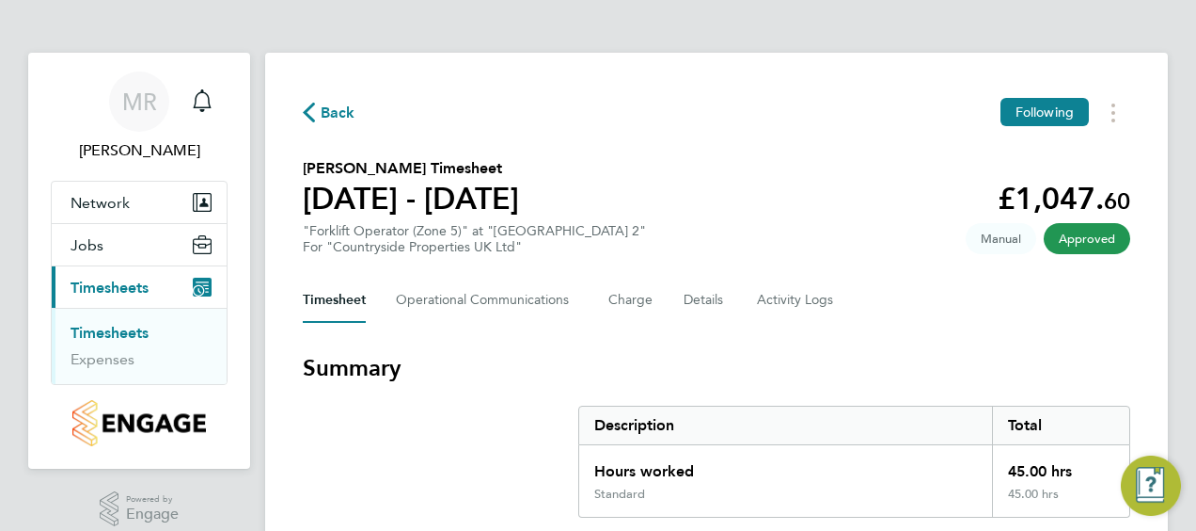
click at [327, 114] on span "Back" at bounding box center [338, 113] width 35 height 23
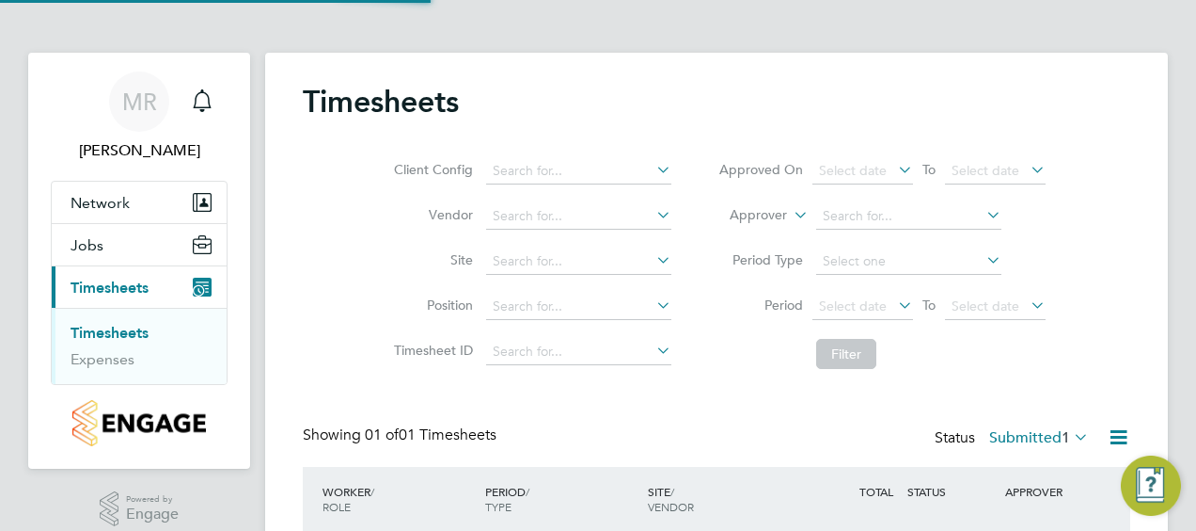
scroll to position [47, 163]
click at [1005, 373] on li "Filter" at bounding box center [882, 353] width 374 height 49
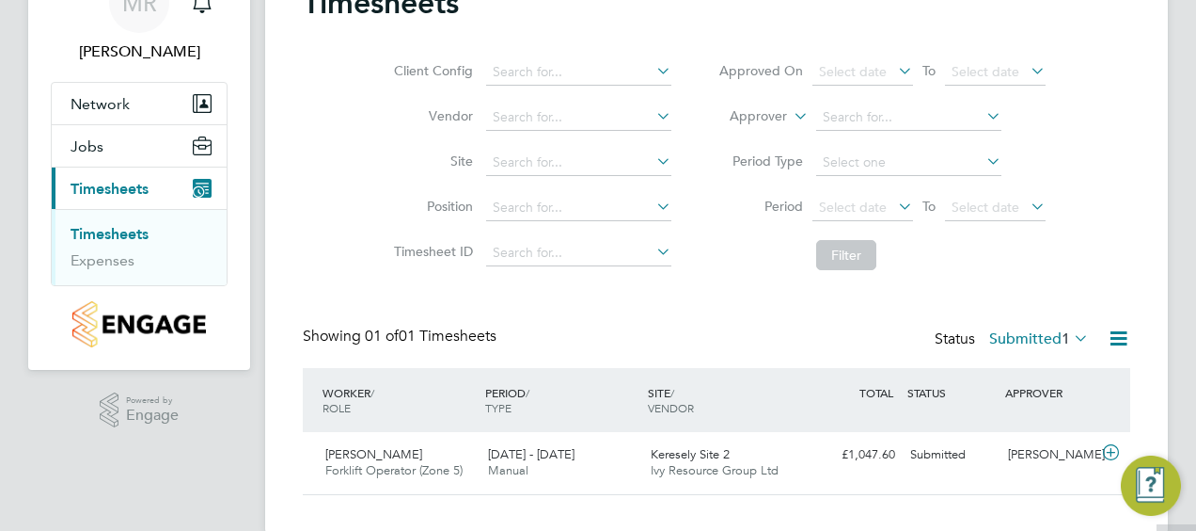
scroll to position [130, 0]
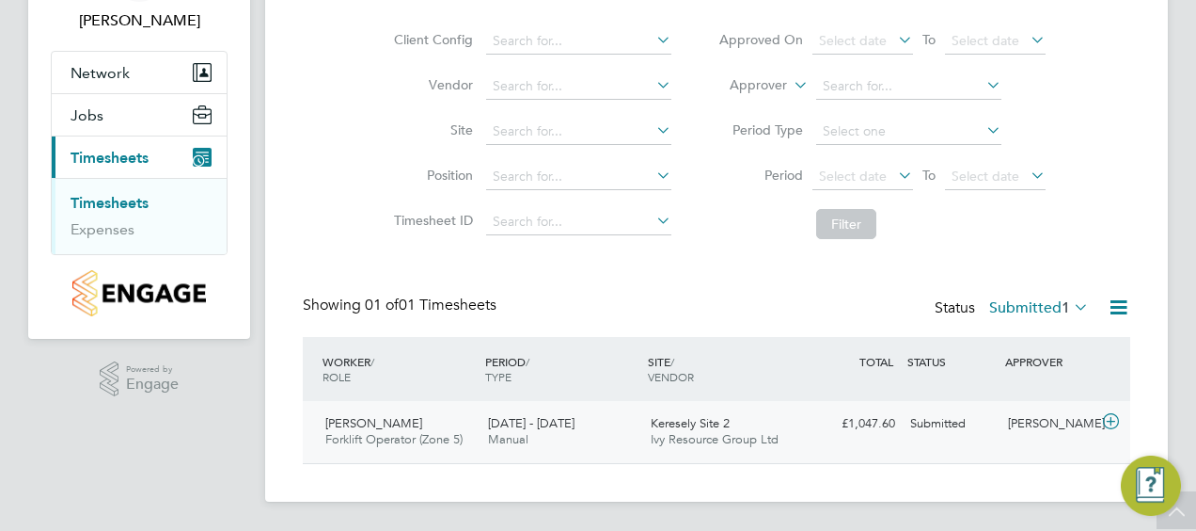
click at [1113, 420] on icon at bounding box center [1112, 421] width 24 height 15
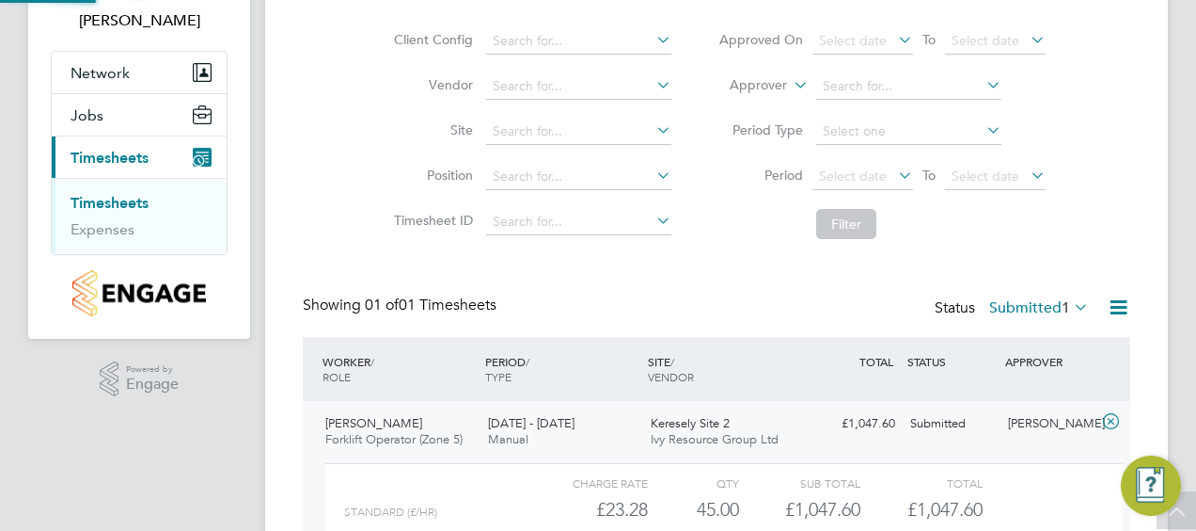
scroll to position [32, 183]
click at [456, 426] on div "Liam Johnson Forklift Operator (Zone 5) 22 - 28 Sep 2025" at bounding box center [399, 431] width 163 height 47
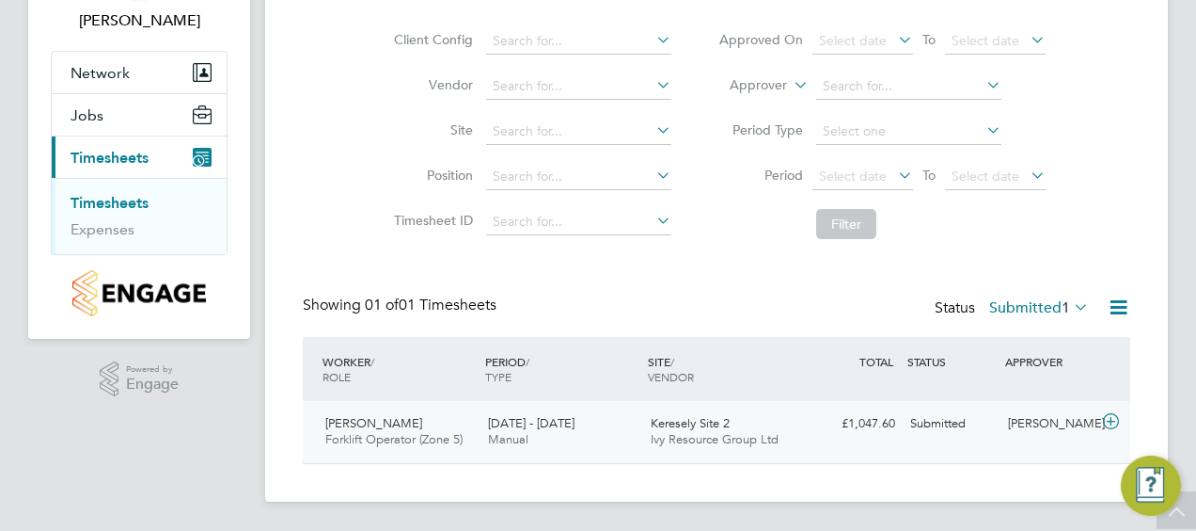
click at [1112, 421] on icon at bounding box center [1112, 421] width 24 height 15
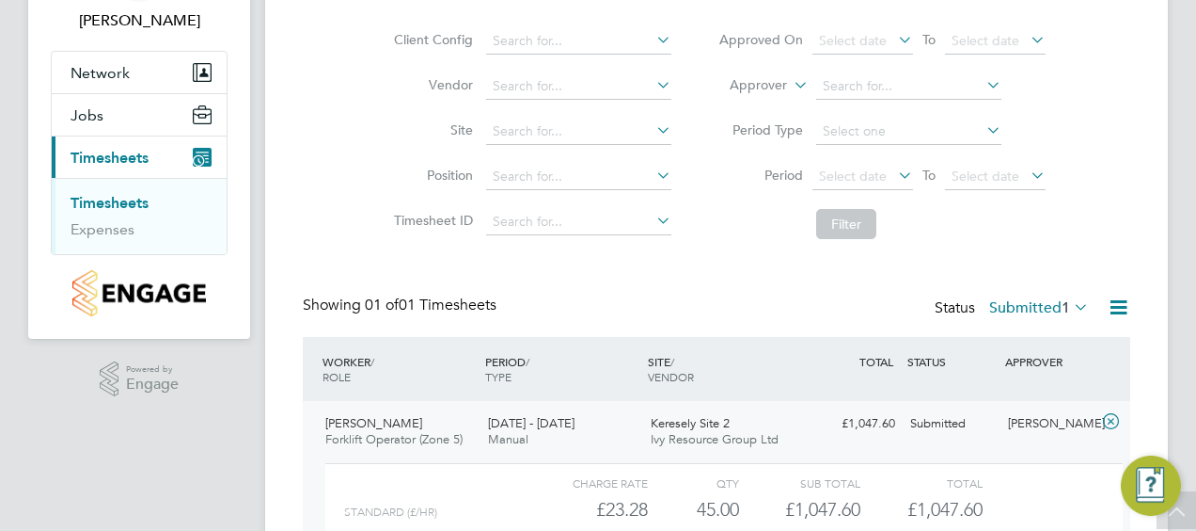
click at [1149, 261] on div "Timesheets Client Config Vendor Site Position Timesheet ID Approved On Select d…" at bounding box center [716, 299] width 903 height 752
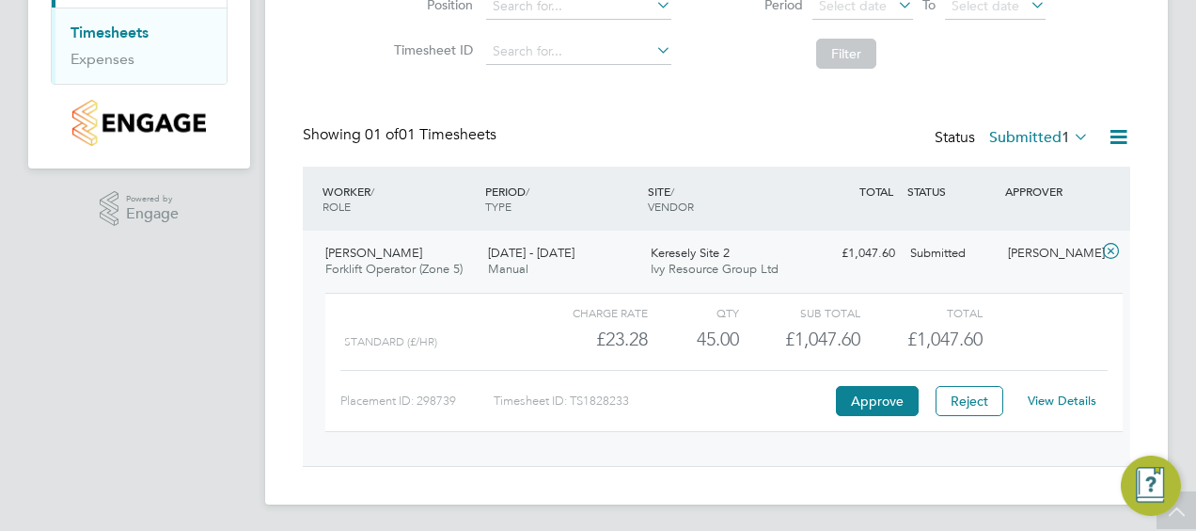
scroll to position [302, 0]
click at [1061, 390] on link "View Details" at bounding box center [1062, 398] width 69 height 16
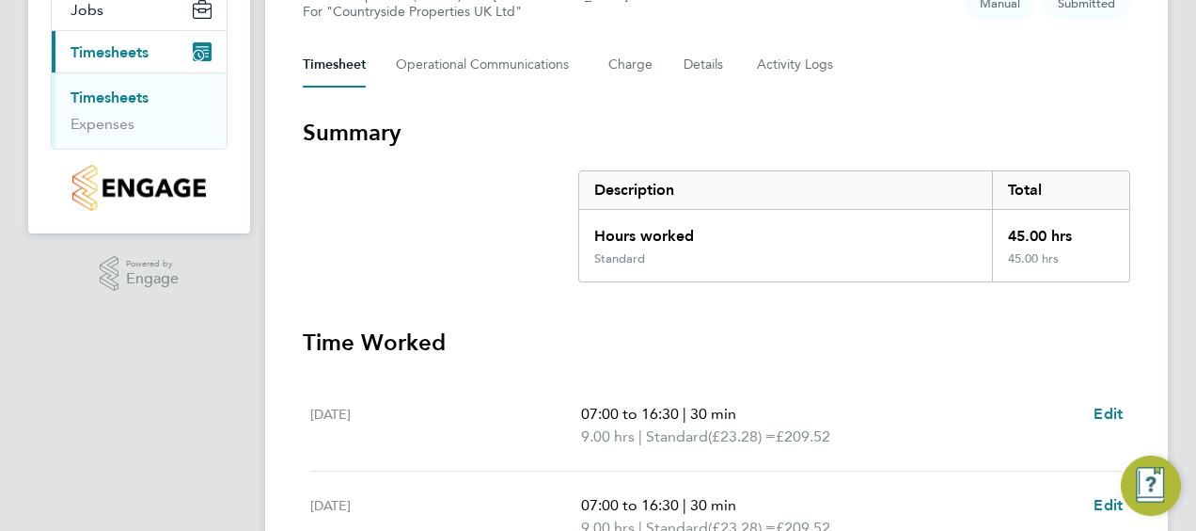
scroll to position [263, 0]
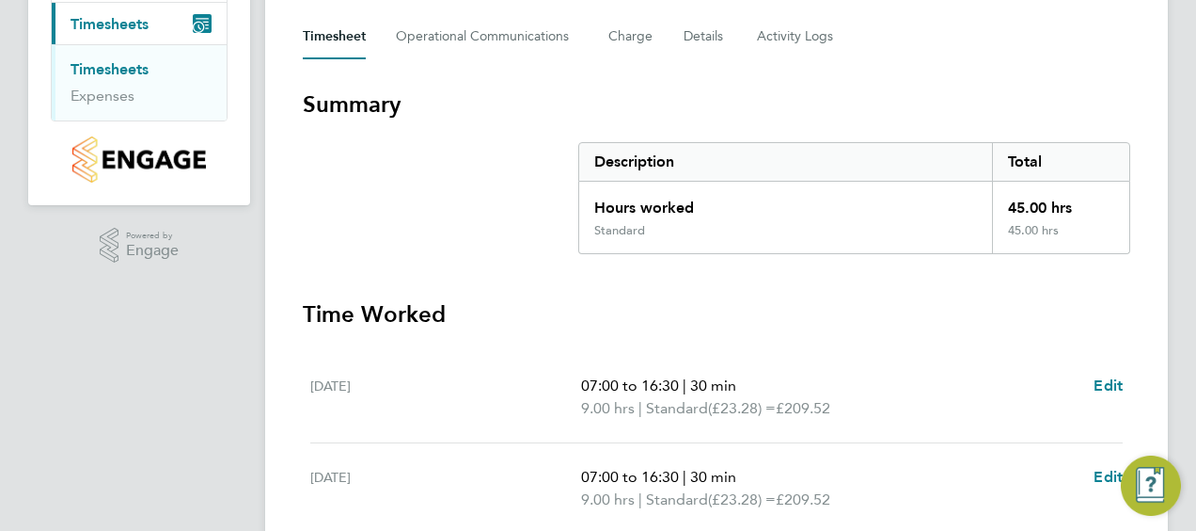
drag, startPoint x: 1141, startPoint y: 213, endPoint x: 1165, endPoint y: 260, distance: 53.0
click at [1165, 260] on div "Back Following Liam Johnson's Timesheet 22 - 28 Sept 2025 £1,047. 60 "Forklift …" at bounding box center [716, 434] width 903 height 1291
drag, startPoint x: 1165, startPoint y: 260, endPoint x: 857, endPoint y: 325, distance: 315.5
click at [857, 325] on h3 "Time Worked" at bounding box center [717, 314] width 828 height 30
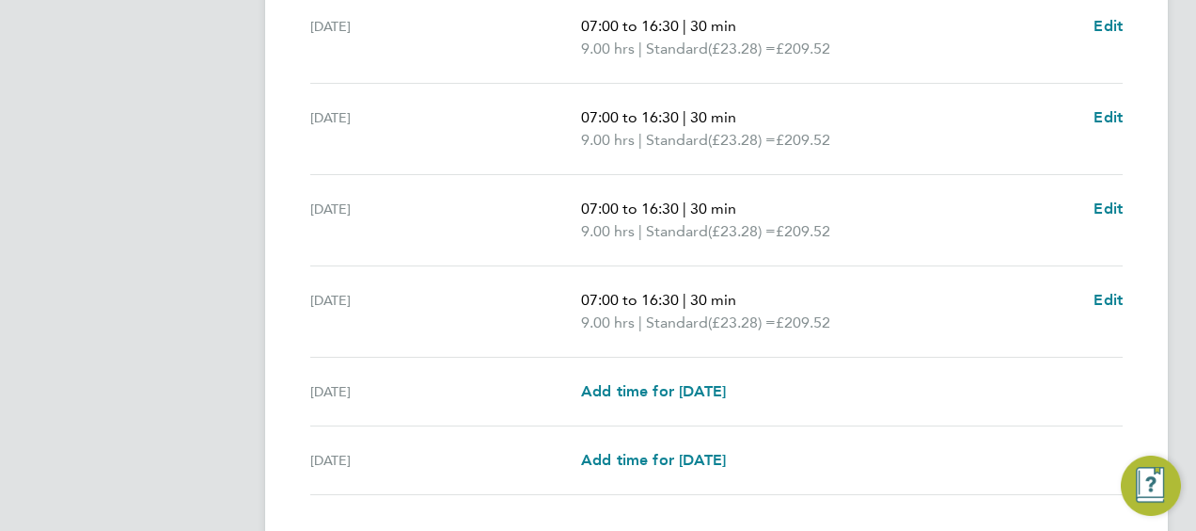
scroll to position [715, 0]
click at [667, 386] on span "Add time for [DATE]" at bounding box center [653, 390] width 145 height 18
select select "30"
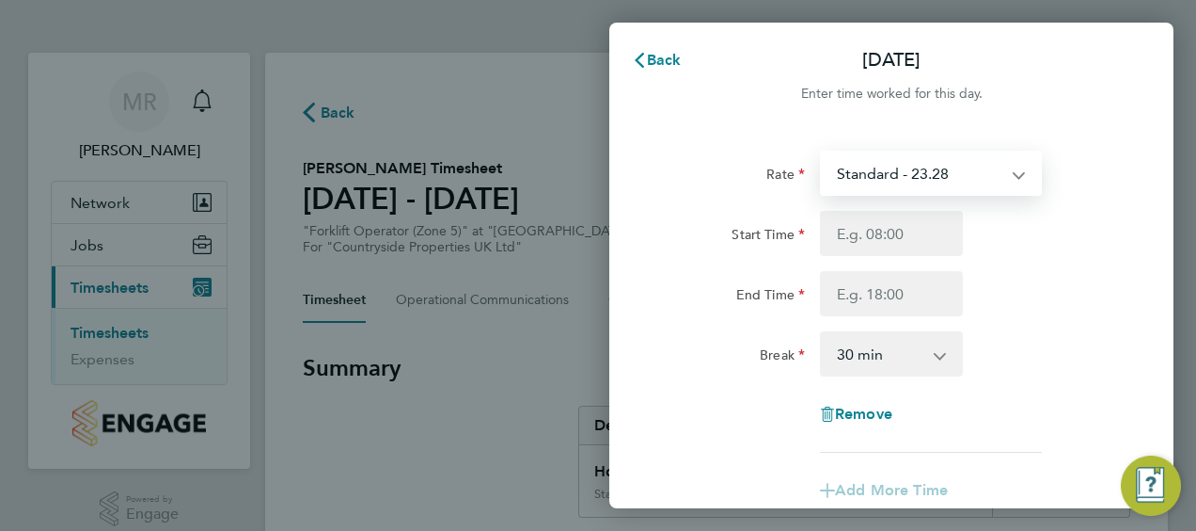
click at [1013, 176] on select "Standard - 23.28" at bounding box center [920, 172] width 196 height 41
click at [1027, 257] on div "Start Time End Time" at bounding box center [892, 263] width 474 height 105
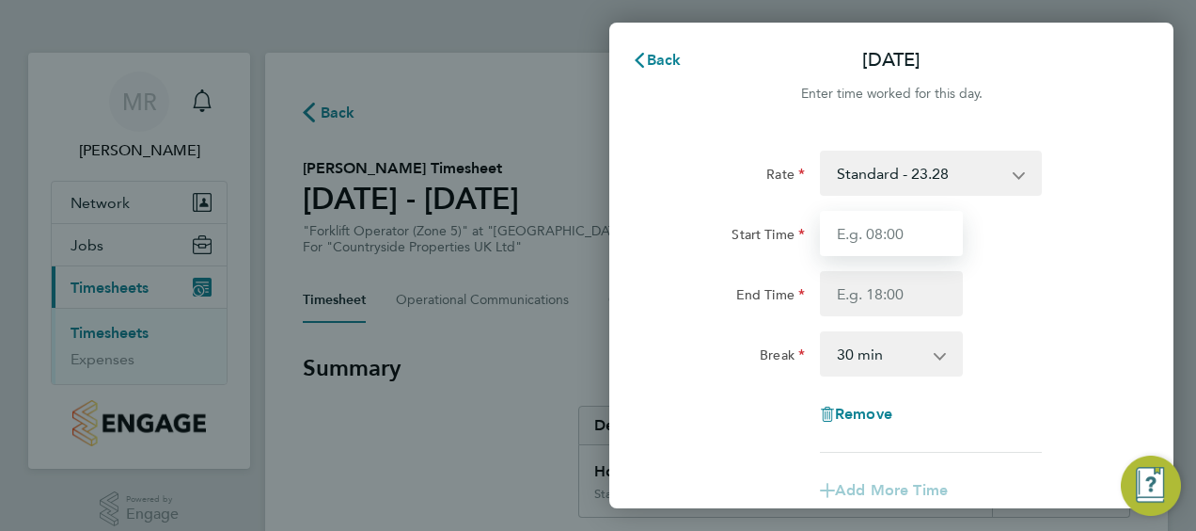
click at [929, 236] on input "Start Time" at bounding box center [891, 233] width 143 height 45
type input "07:30"
click at [1024, 325] on div "Rate Standard - 23.28 Start Time 07:30 End Time Break 0 min 15 min 30 min 45 mi…" at bounding box center [891, 301] width 459 height 302
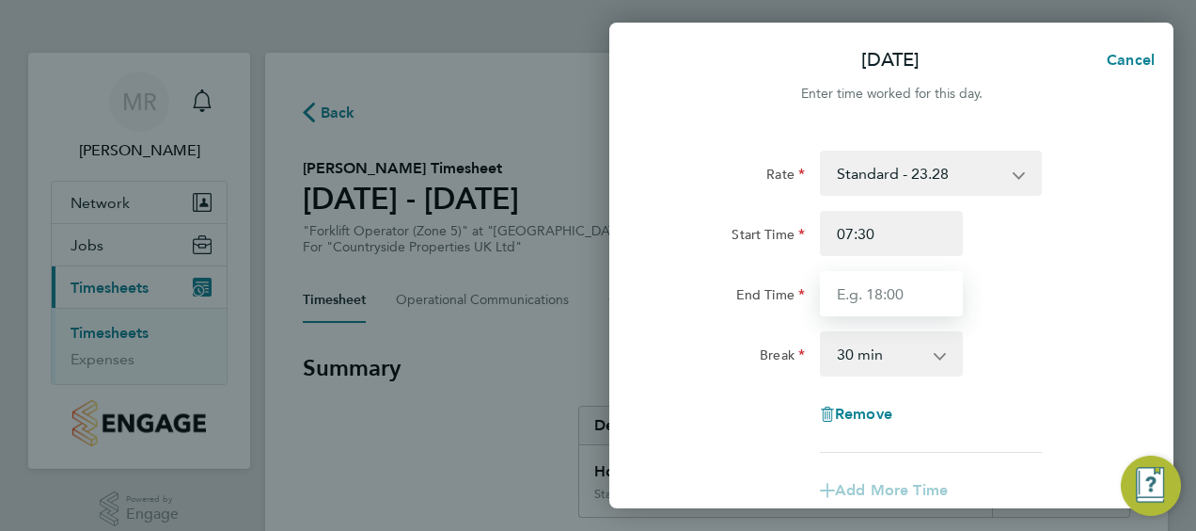
click at [936, 288] on input "End Time" at bounding box center [891, 293] width 143 height 45
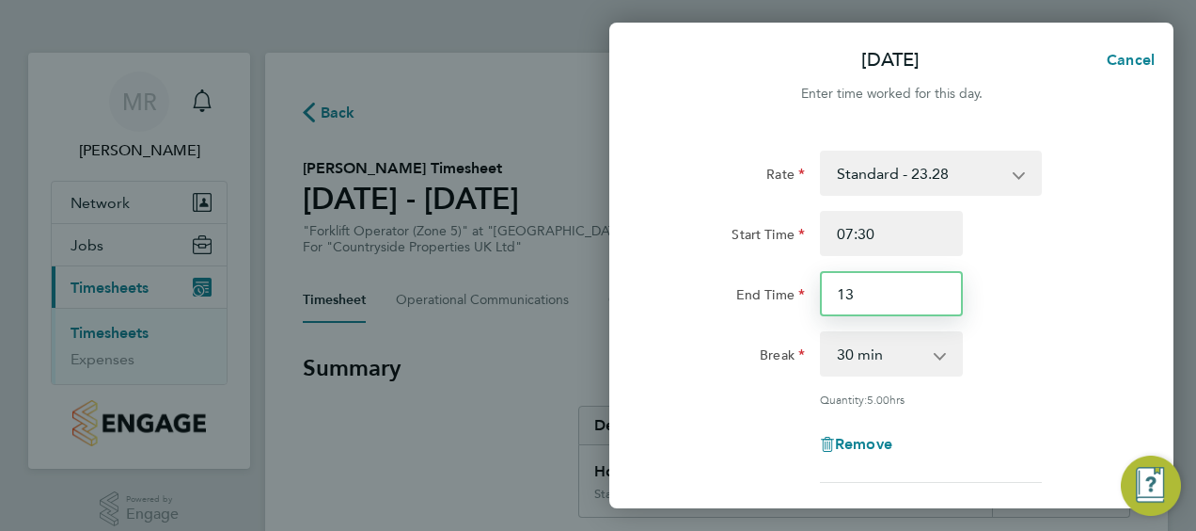
type input "1"
type input "16:00"
click at [758, 418] on div "Rate Standard - 23.28 Start Time 07:30 End Time 16:00 Break 0 min 15 min 30 min…" at bounding box center [891, 316] width 459 height 332
click at [707, 99] on div "Enter time worked for this day." at bounding box center [892, 94] width 564 height 23
click at [1101, 292] on div "End Time 16:00" at bounding box center [892, 293] width 474 height 45
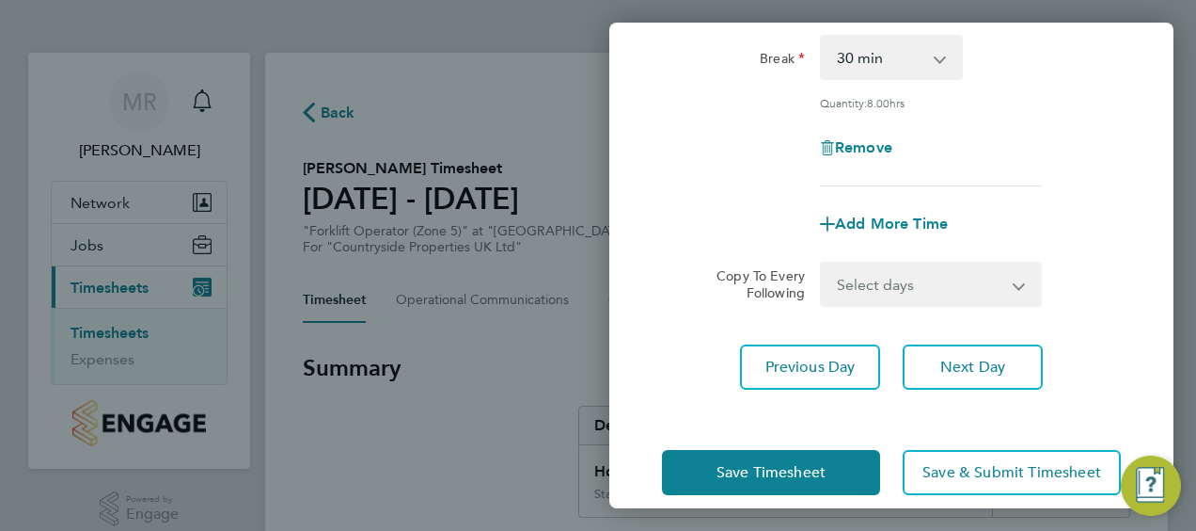
scroll to position [319, 0]
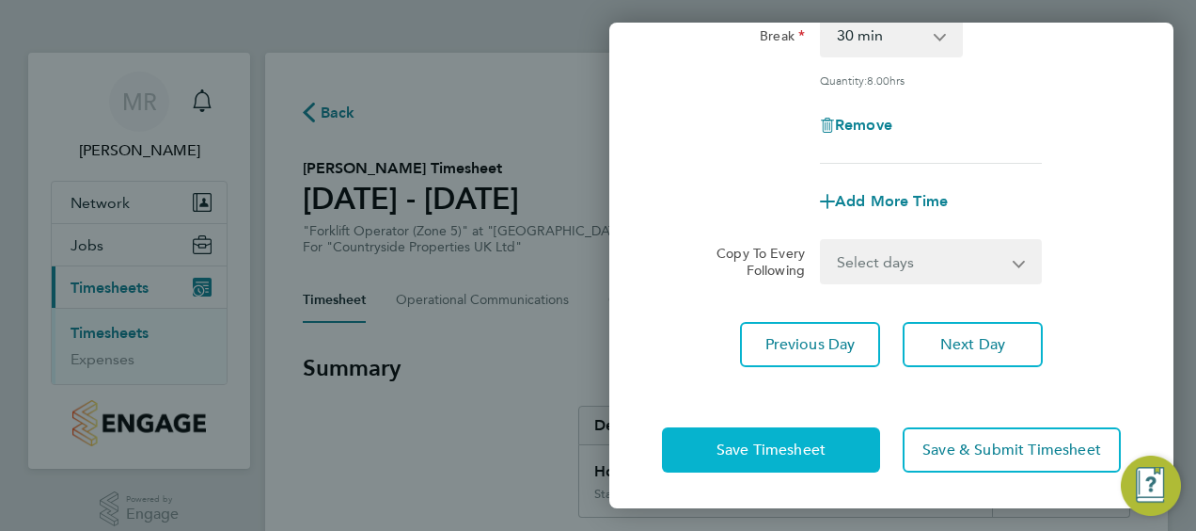
click at [833, 446] on button "Save Timesheet" at bounding box center [771, 449] width 218 height 45
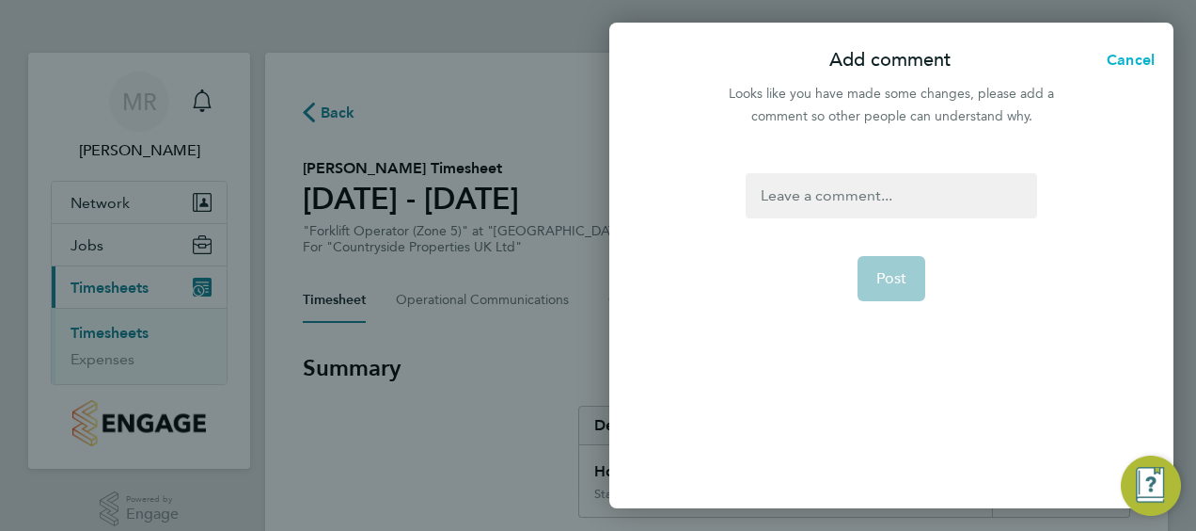
click at [1117, 60] on span "Cancel" at bounding box center [1128, 60] width 54 height 18
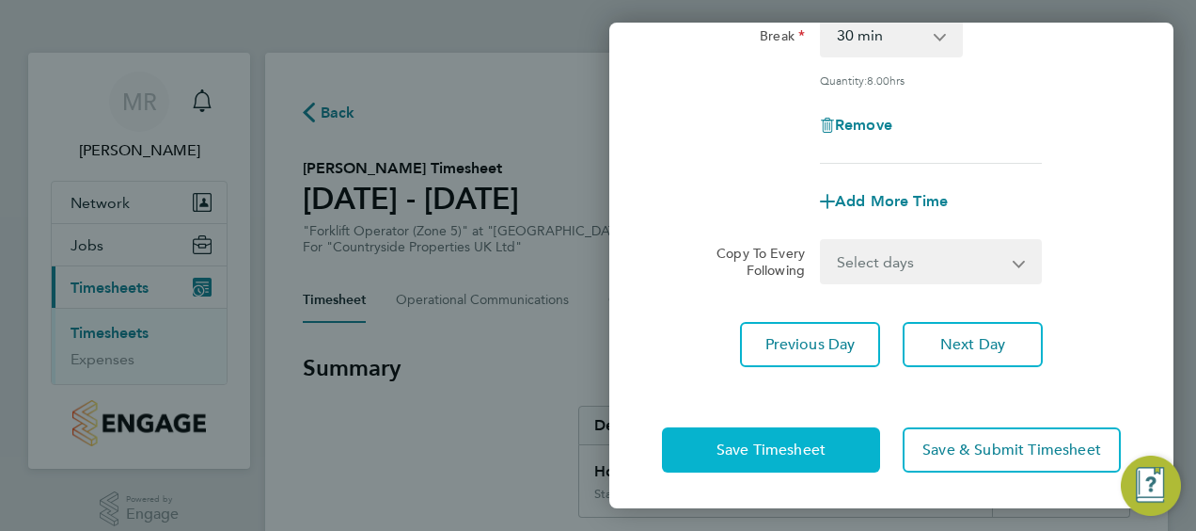
click at [788, 450] on span "Save Timesheet" at bounding box center [771, 449] width 109 height 19
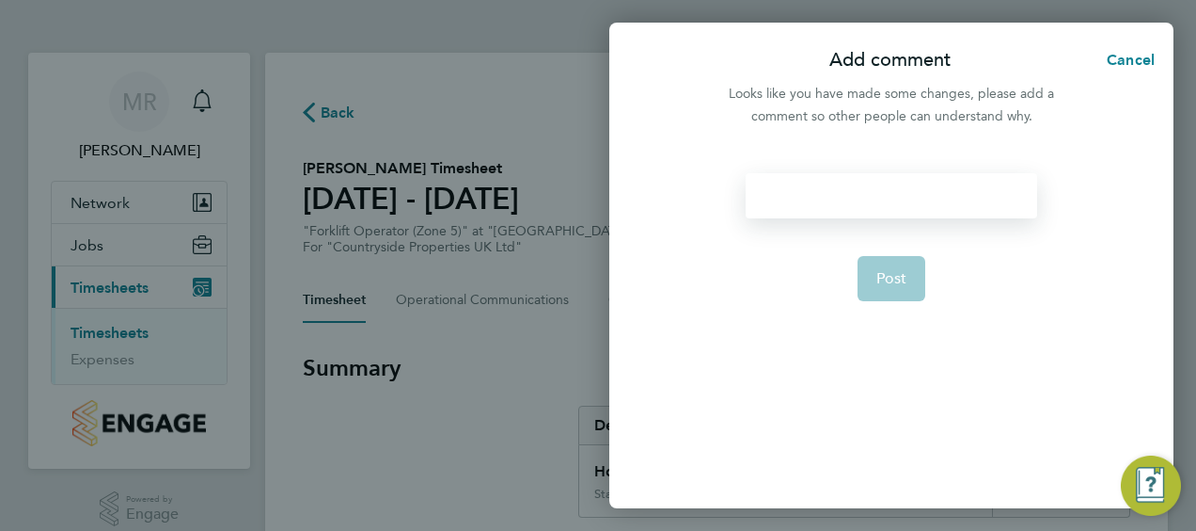
click at [870, 201] on div at bounding box center [891, 195] width 291 height 45
click at [734, 325] on div "Post" at bounding box center [892, 328] width 564 height 357
click at [825, 198] on div at bounding box center [891, 195] width 291 height 45
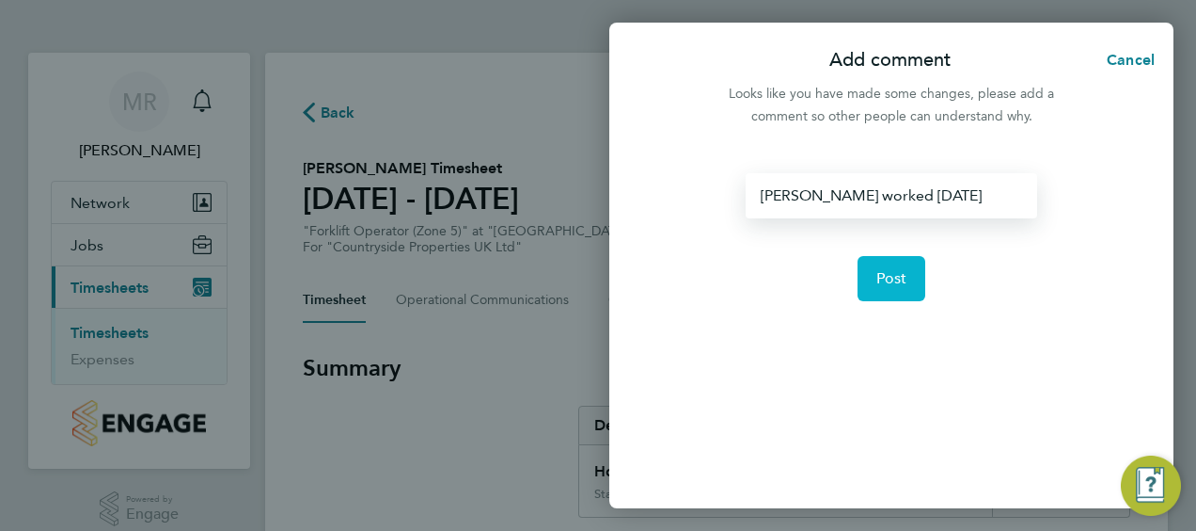
click at [900, 273] on span "Post" at bounding box center [892, 278] width 31 height 19
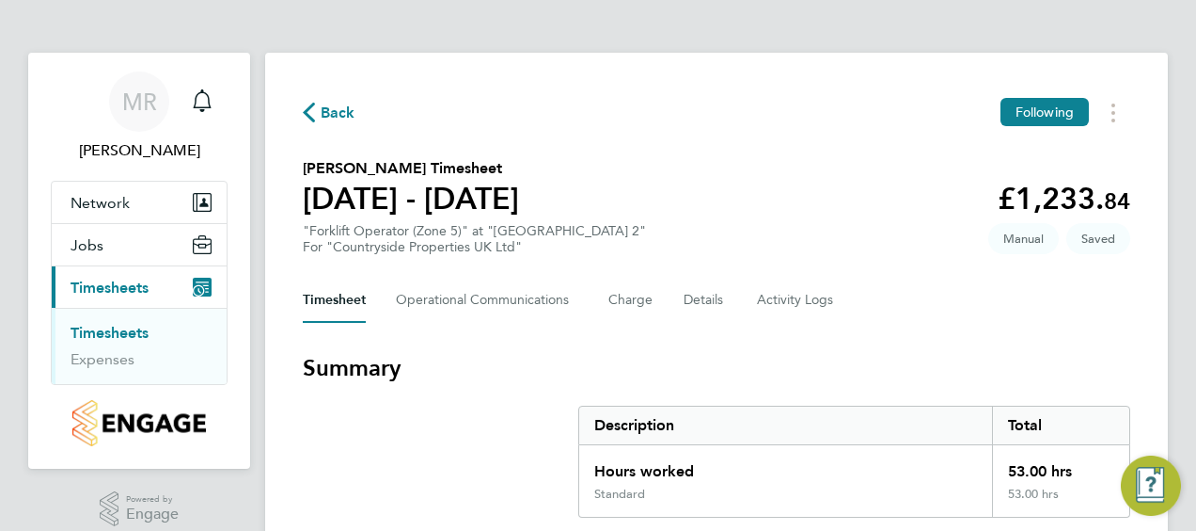
click at [1057, 316] on div "Timesheet Operational Communications Charge Details Activity Logs" at bounding box center [717, 299] width 828 height 45
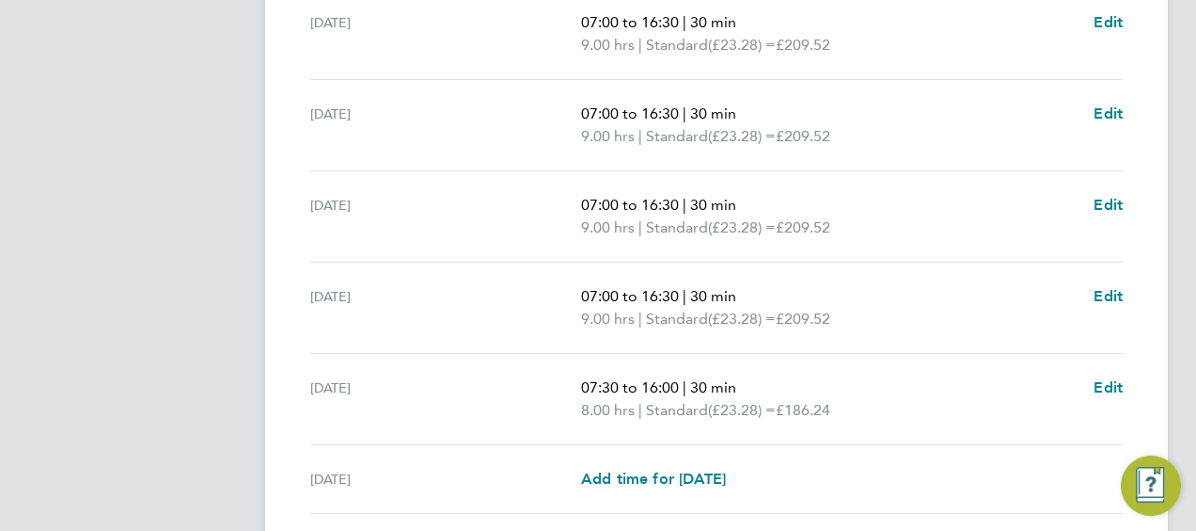
scroll to position [790, 0]
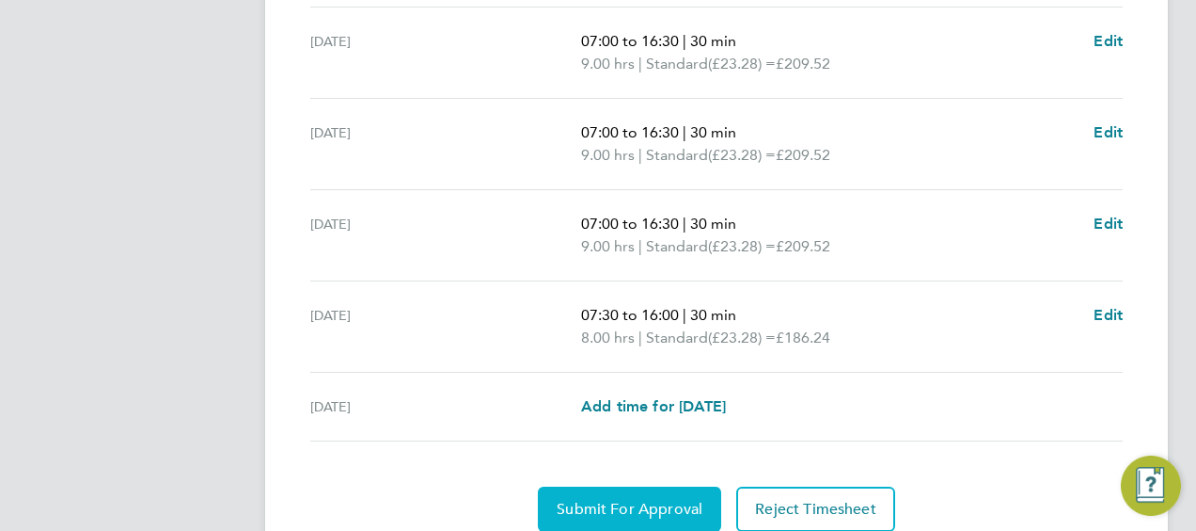
click at [619, 513] on span "Submit For Approval" at bounding box center [630, 508] width 146 height 19
click at [645, 495] on button "Approve Timesheet" at bounding box center [630, 508] width 176 height 45
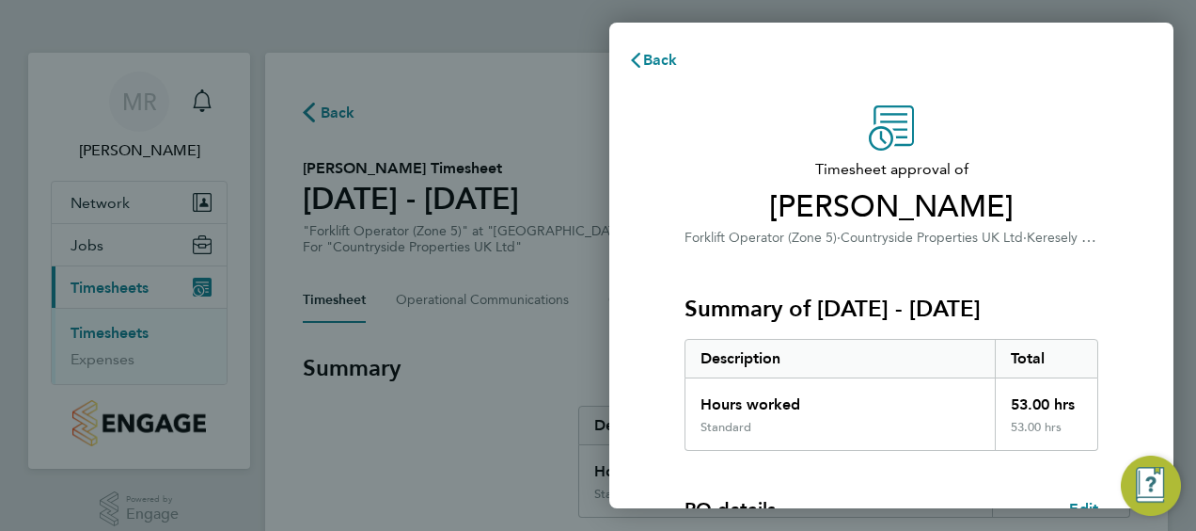
click at [1079, 274] on div "Summary of 22 - 28 Sep 2025 Description Total Hours worked 53.00 hrs Standard 5…" at bounding box center [892, 349] width 414 height 202
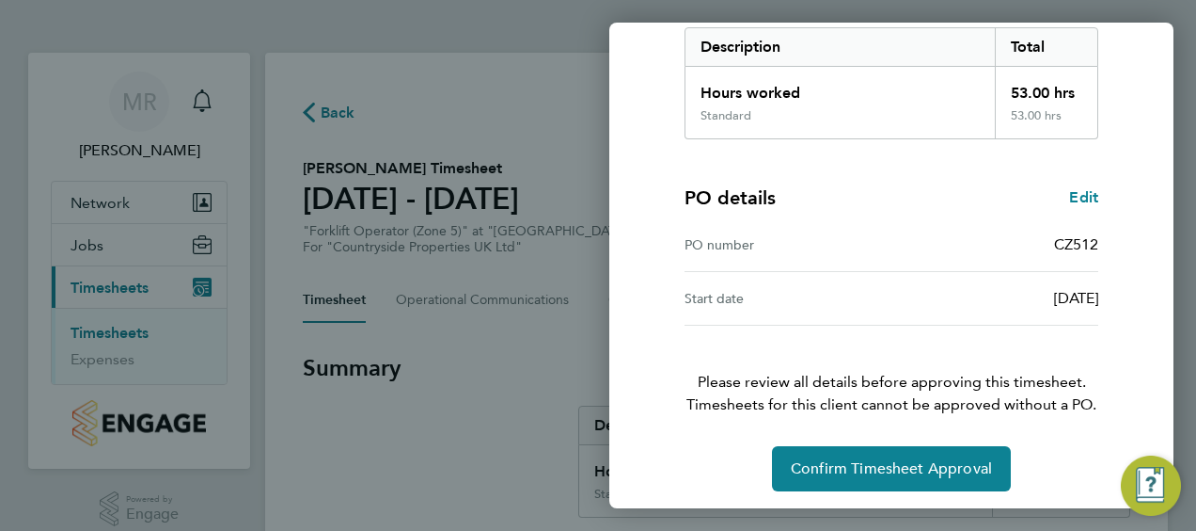
scroll to position [315, 0]
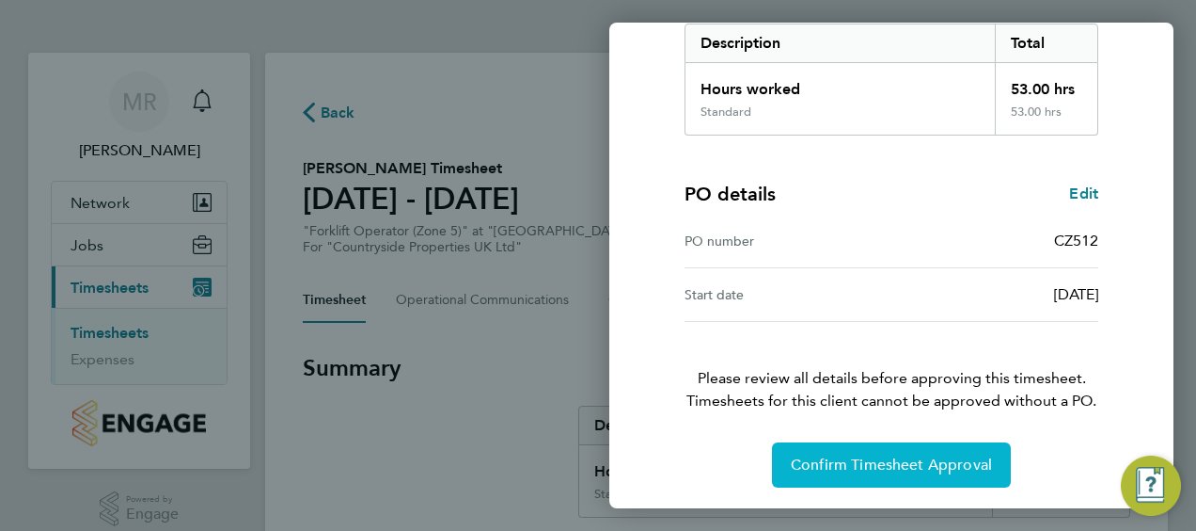
click at [888, 460] on span "Confirm Timesheet Approval" at bounding box center [891, 464] width 201 height 19
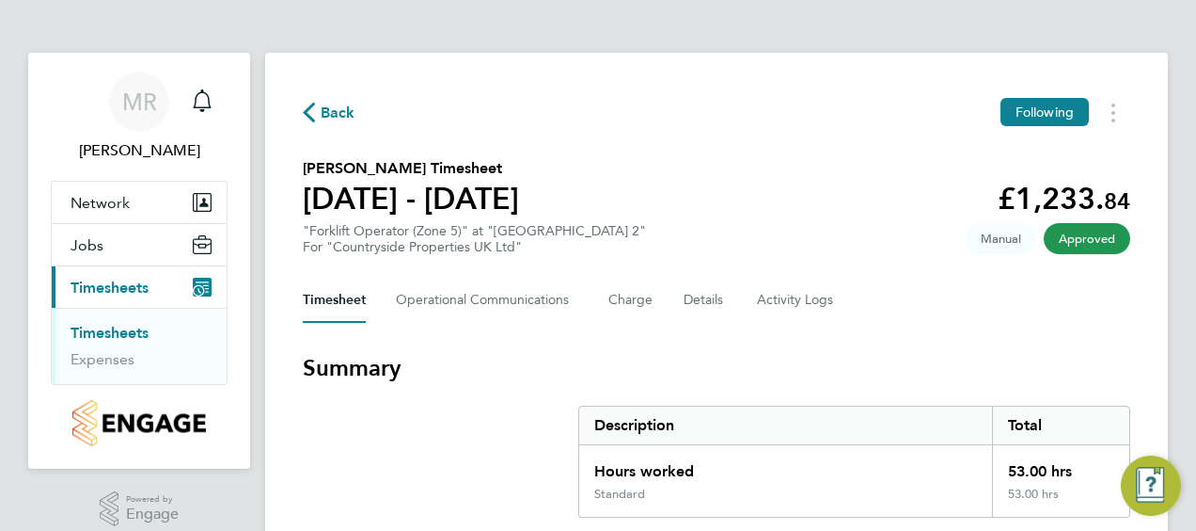
click at [110, 327] on link "Timesheets" at bounding box center [110, 333] width 78 height 18
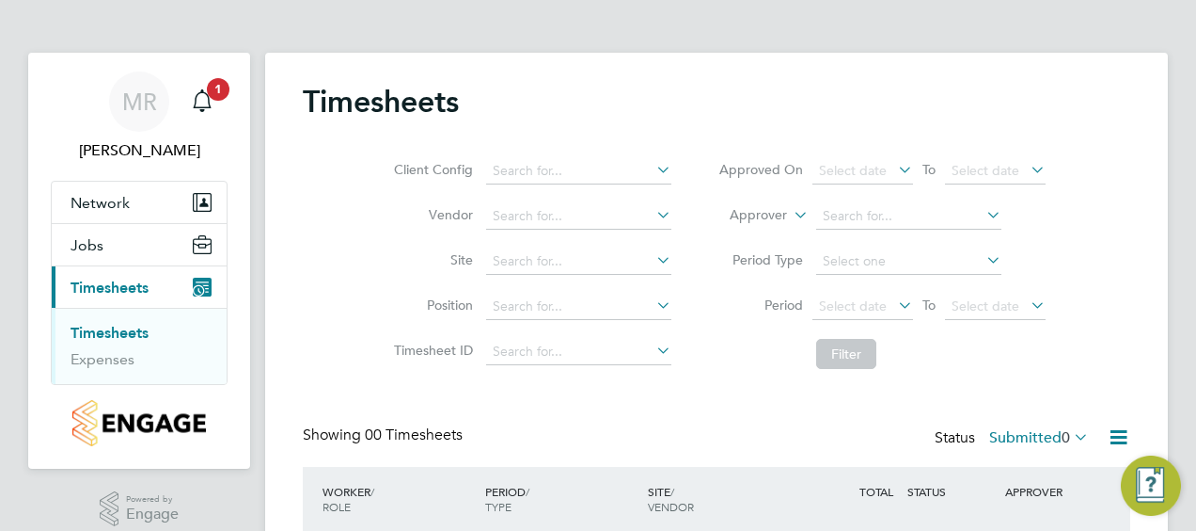
click at [1128, 201] on div "Client Config Vendor Site Position Timesheet ID Approved On Select date To Sele…" at bounding box center [717, 258] width 828 height 239
click at [213, 90] on span "1" at bounding box center [218, 89] width 23 height 23
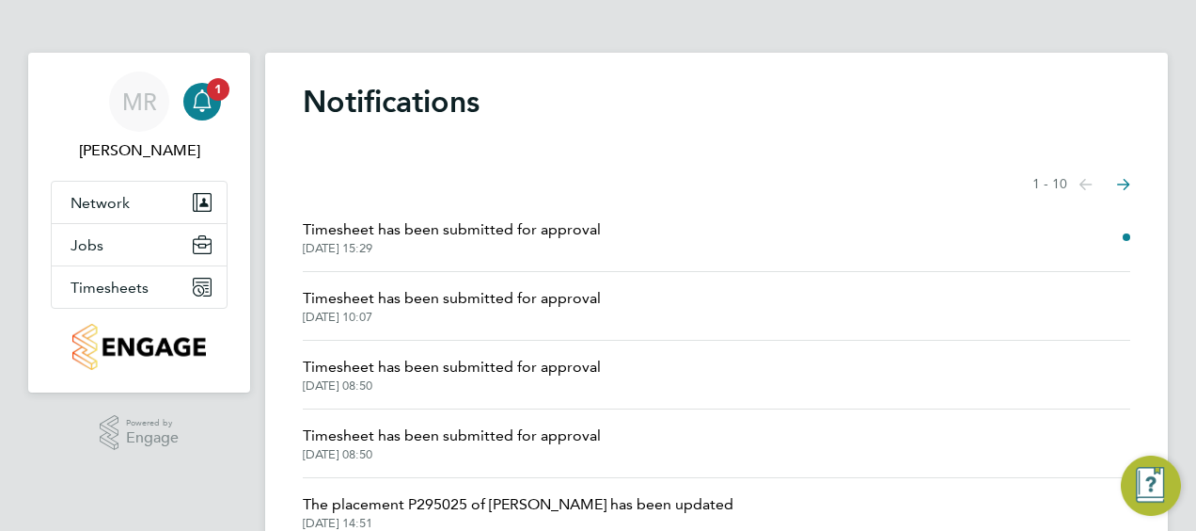
click at [743, 289] on li "Timesheet has been submitted for approval 29 Sep 2025, 10:07" at bounding box center [717, 306] width 828 height 69
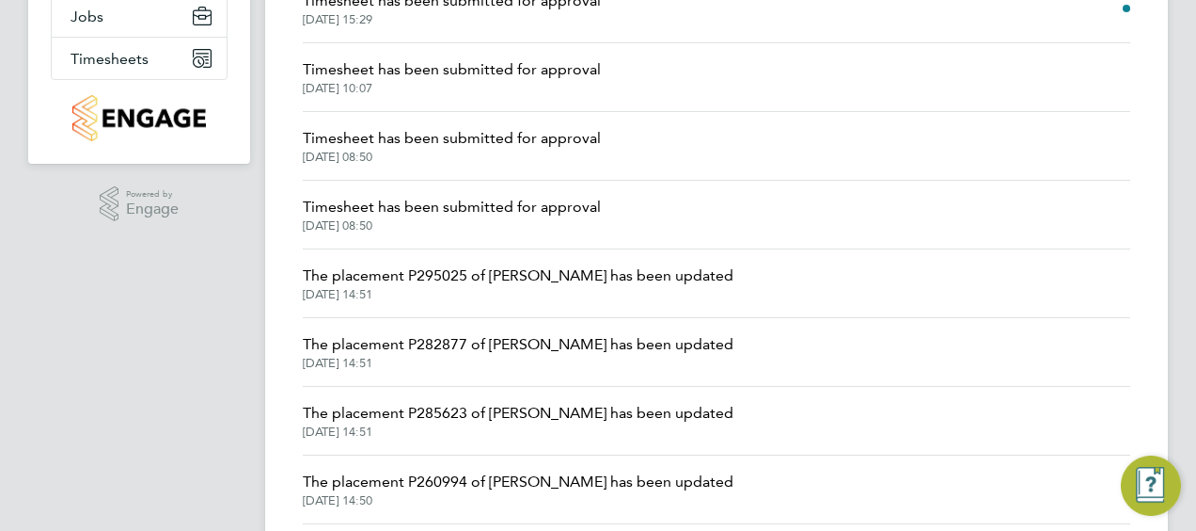
scroll to position [226, 0]
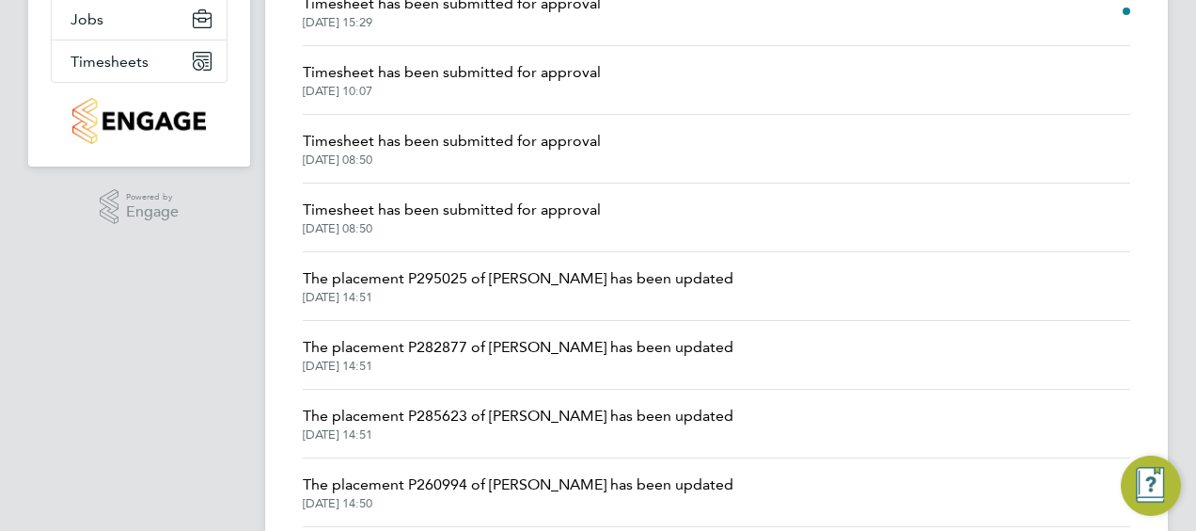
click at [510, 276] on span "The placement P295025 of Jakob Reece has been updated" at bounding box center [518, 278] width 431 height 23
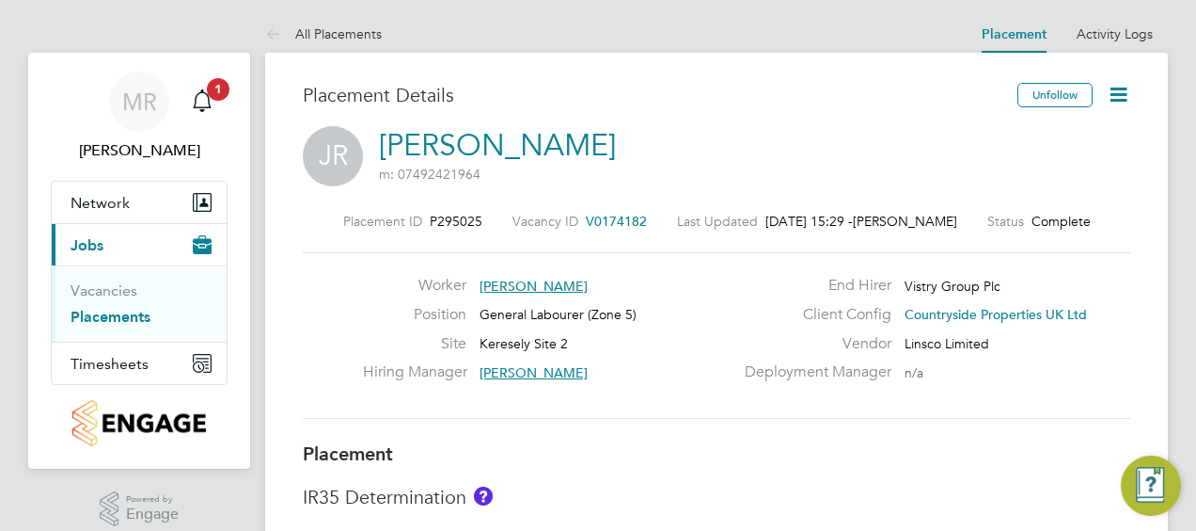
click at [1075, 150] on div "JR Jakob Reece m: 07492421964" at bounding box center [717, 158] width 828 height 64
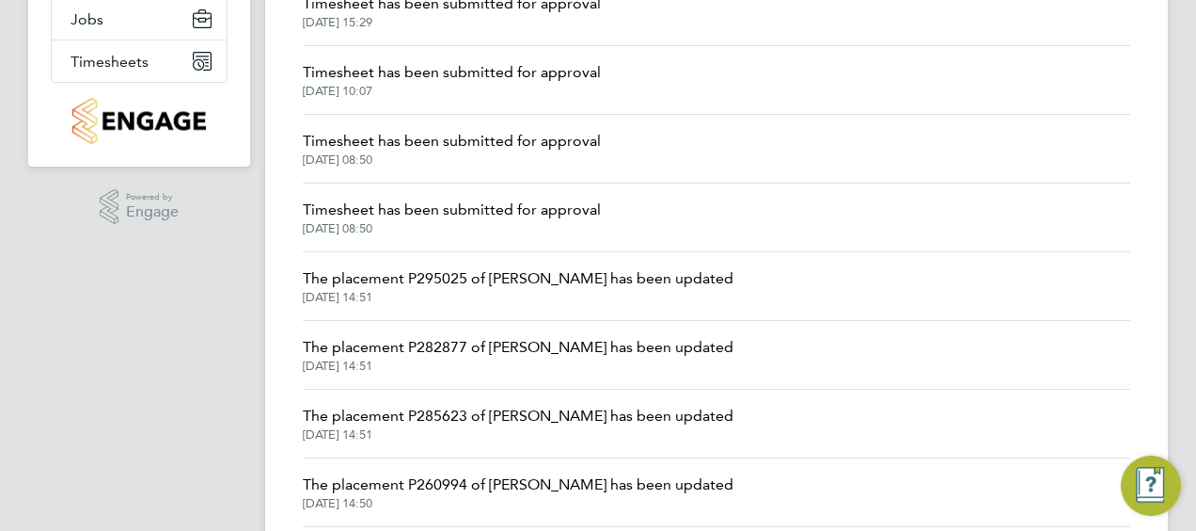
click at [198, 298] on app-navbar "MR Mark Reece Notifications Applications: Network Team Members Sites Jobs Vacan…" at bounding box center [139, 279] width 222 height 905
